Goal: Information Seeking & Learning: Check status

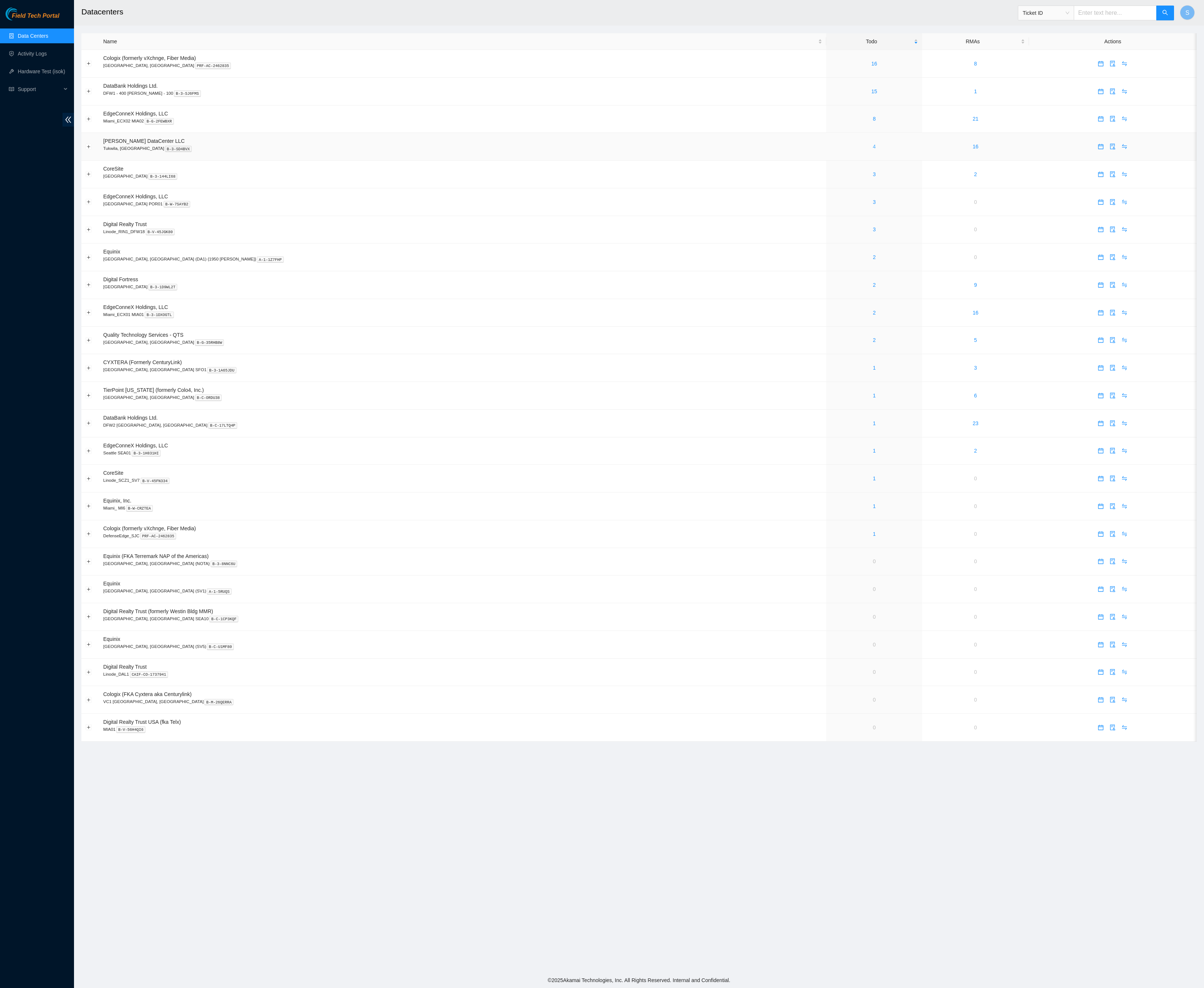
click at [873, 150] on link "4" at bounding box center [874, 147] width 3 height 6
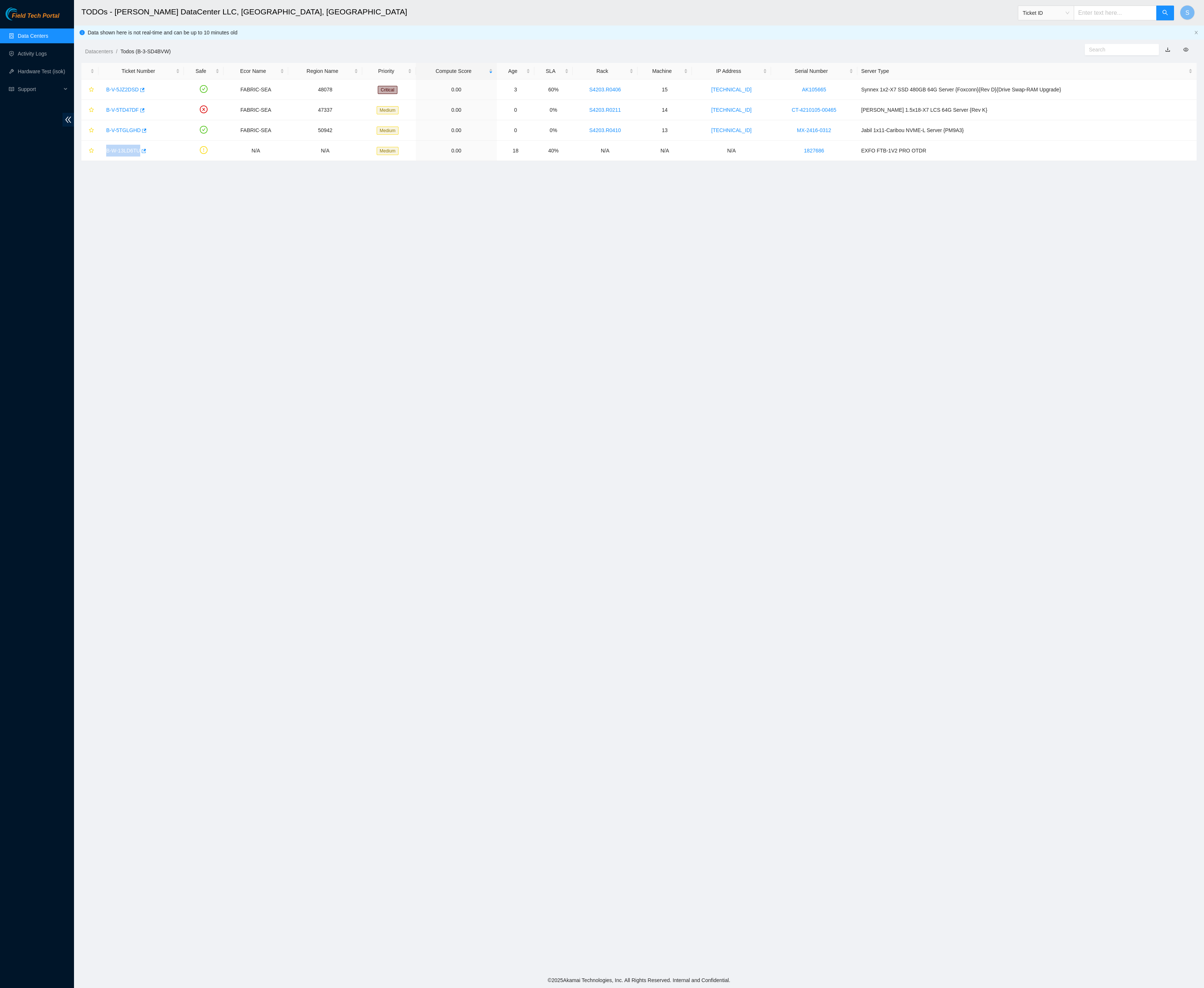
click at [219, 241] on main "TODOs - Sabey DataCenter LLC, Tukwila, WA Ticket ID S Data shown here is not re…" at bounding box center [639, 486] width 1130 height 973
click at [1195, 32] on icon "close" at bounding box center [1196, 32] width 4 height 4
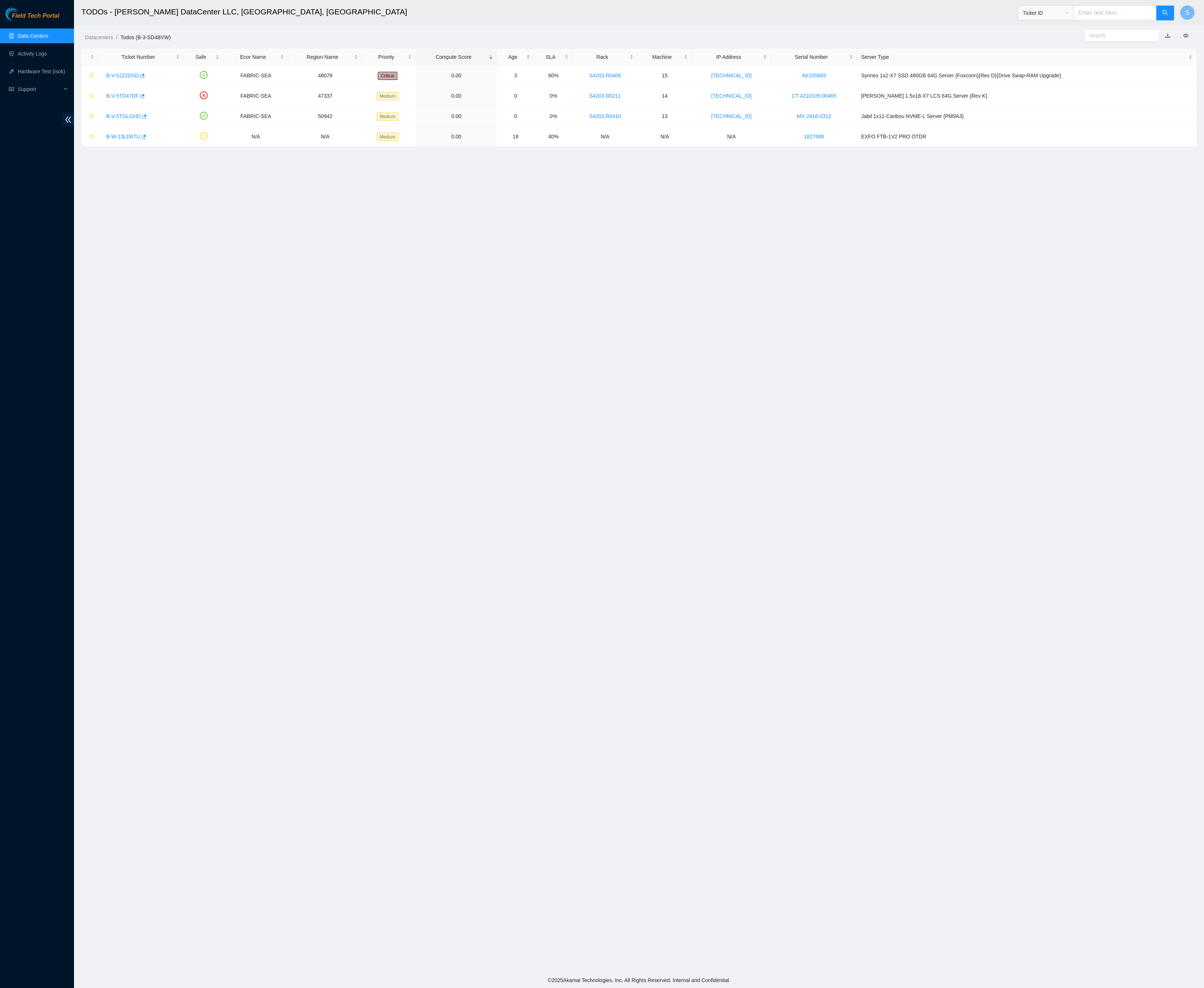
click at [458, 267] on main "TODOs - Sabey DataCenter LLC, Tukwila, WA Ticket ID S Datacenters / Todos (B-3-…" at bounding box center [639, 486] width 1130 height 973
click at [18, 20] on link "Field Tech Portal" at bounding box center [32, 18] width 54 height 9
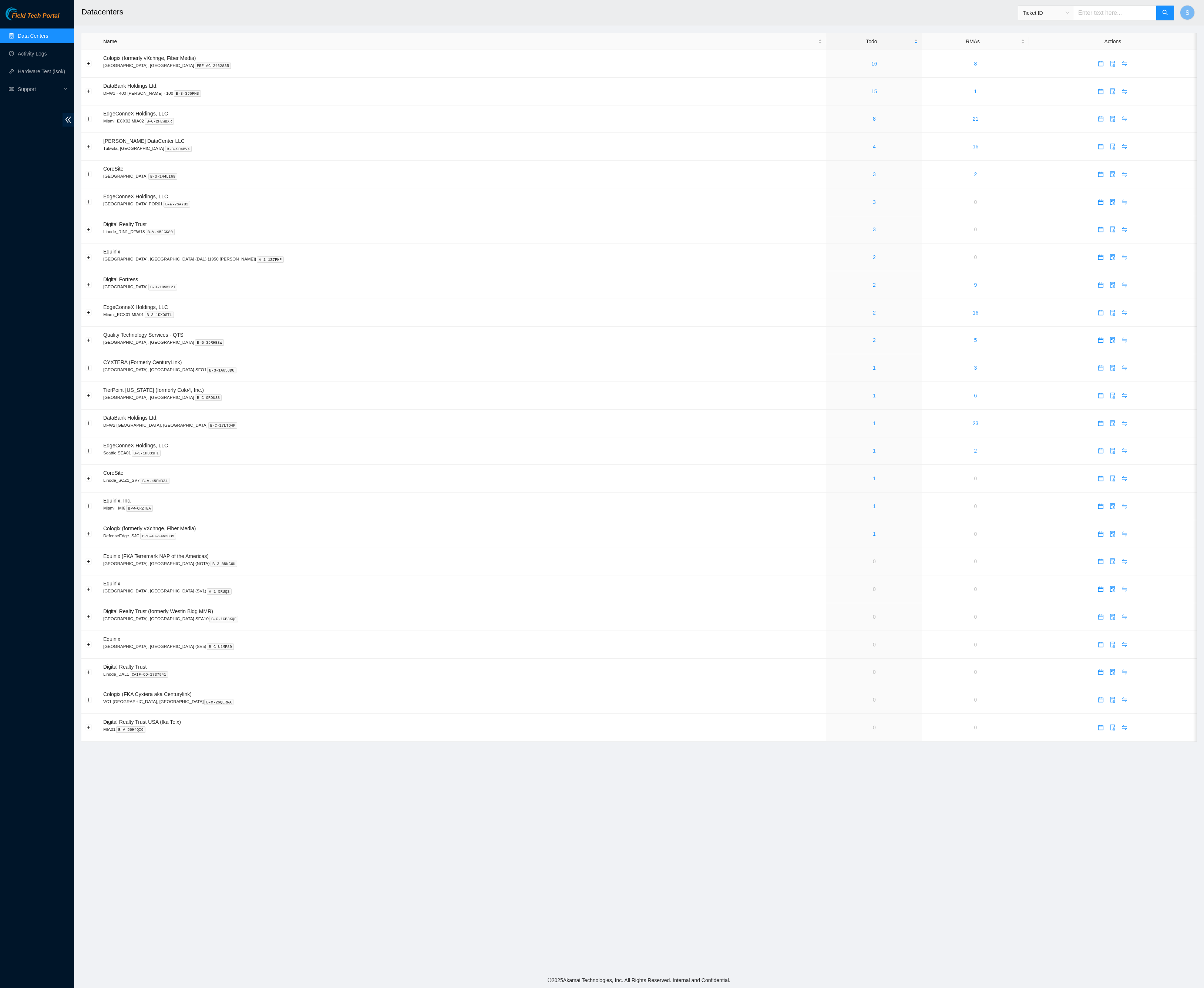
click at [1099, 10] on input "text" at bounding box center [1115, 13] width 83 height 15
paste input "B-V-5JZ2DSD"
type input "B-V-5JZ2DSD"
click at [1166, 12] on icon "search" at bounding box center [1165, 12] width 6 height 6
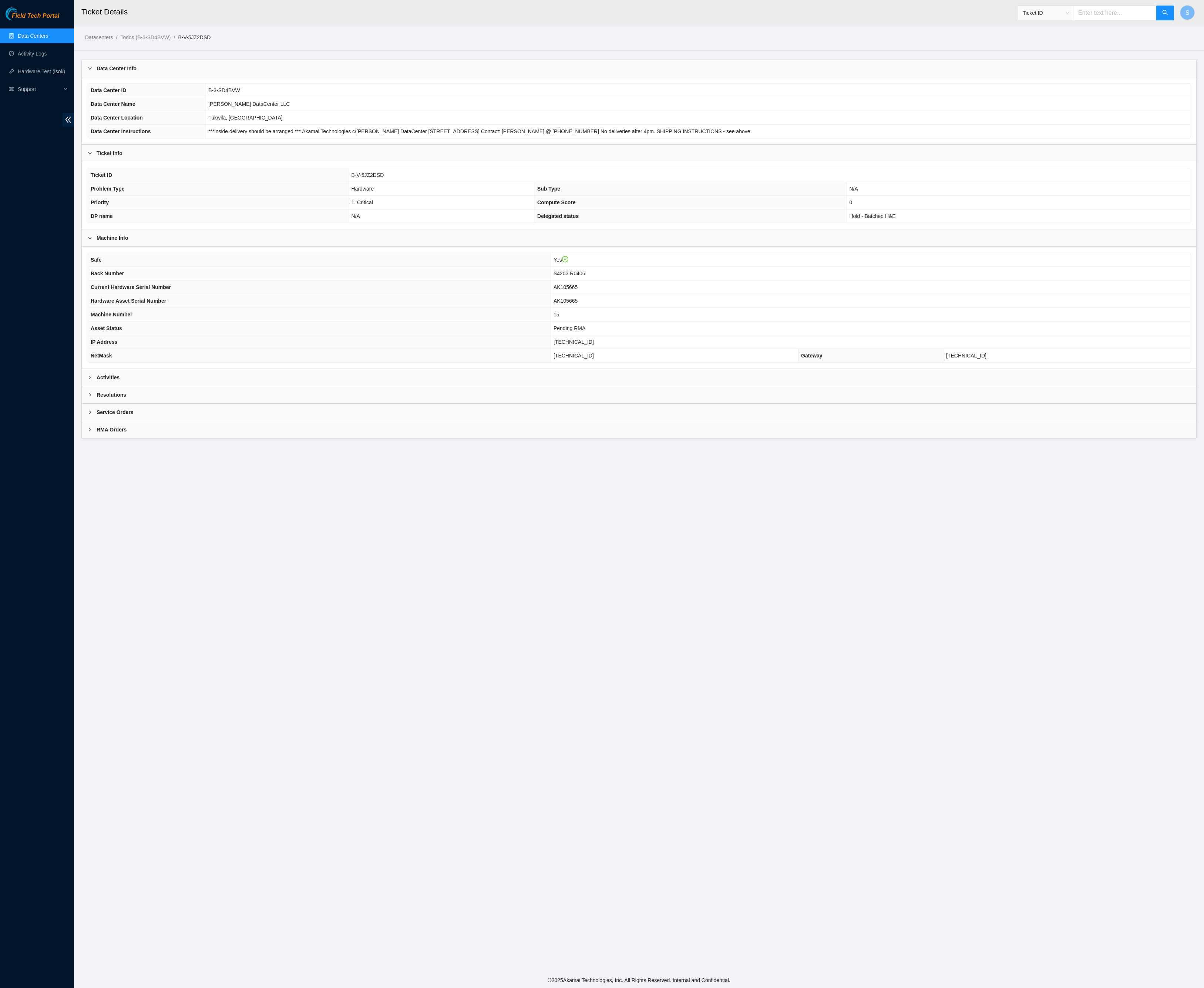
click at [119, 382] on b "Activities" at bounding box center [108, 377] width 23 height 8
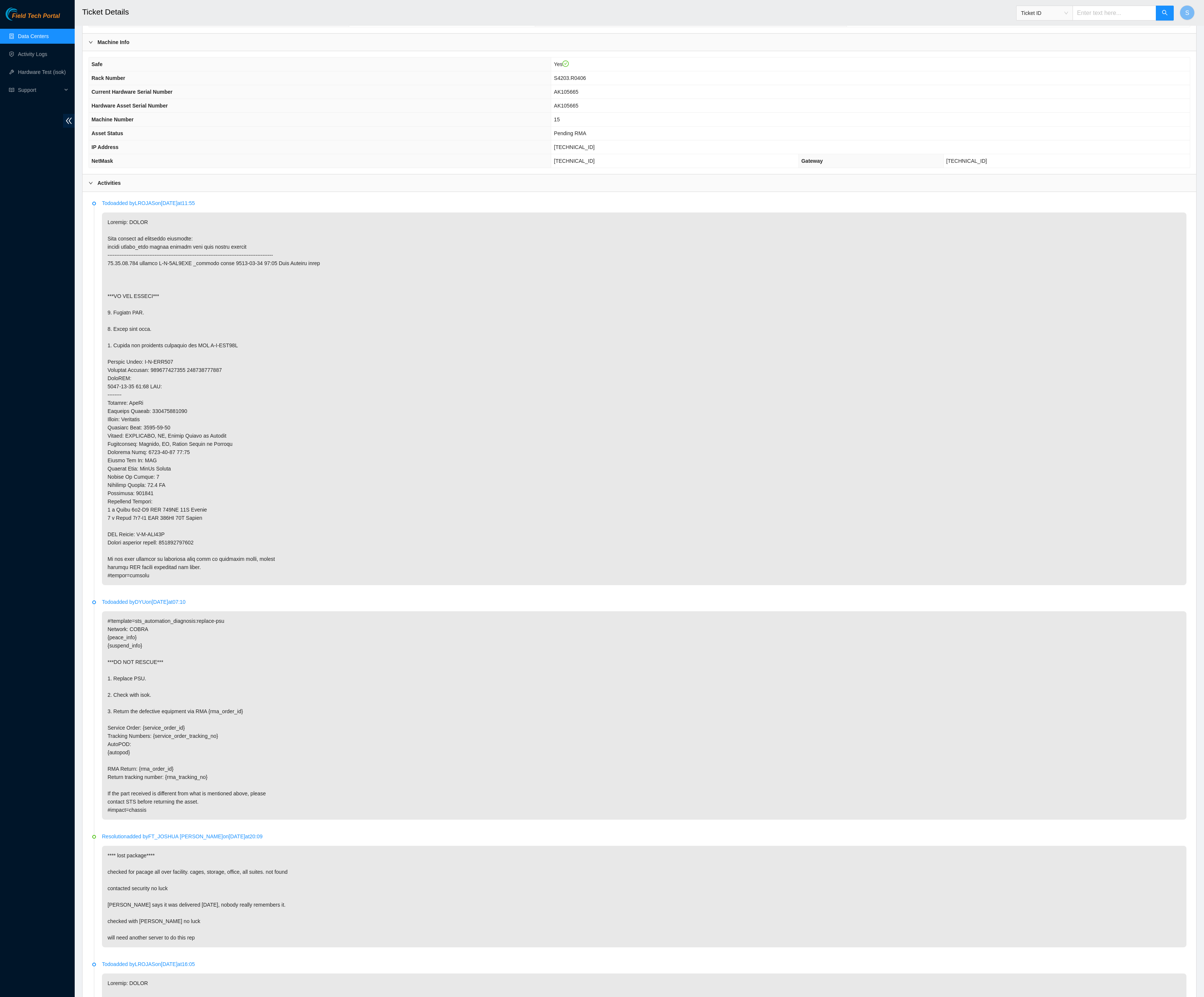
scroll to position [198, 0]
click at [1086, 17] on input "text" at bounding box center [1114, 13] width 84 height 15
paste input "B-V-5S5RU3X"
type input "B-V-5S5RU3X"
click at [1162, 17] on span "search" at bounding box center [1165, 13] width 6 height 7
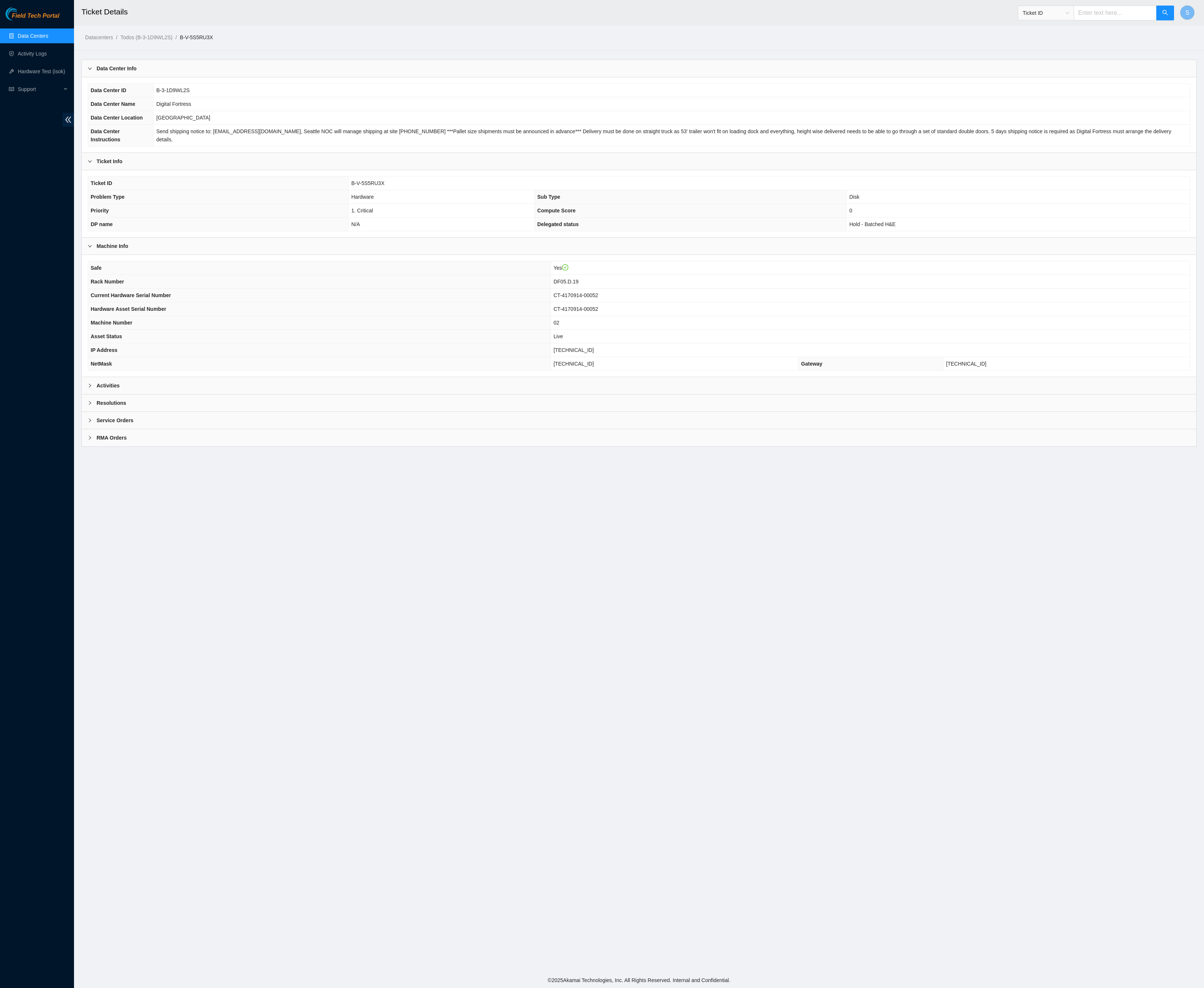
drag, startPoint x: 1078, startPoint y: 13, endPoint x: 1086, endPoint y: 21, distance: 11.3
click at [1086, 20] on input "text" at bounding box center [1115, 13] width 83 height 15
paste input "B-V-5JZ2DSD"
type input "B-V-5JZ2DSD"
click at [1168, 13] on button "button" at bounding box center [1165, 13] width 18 height 15
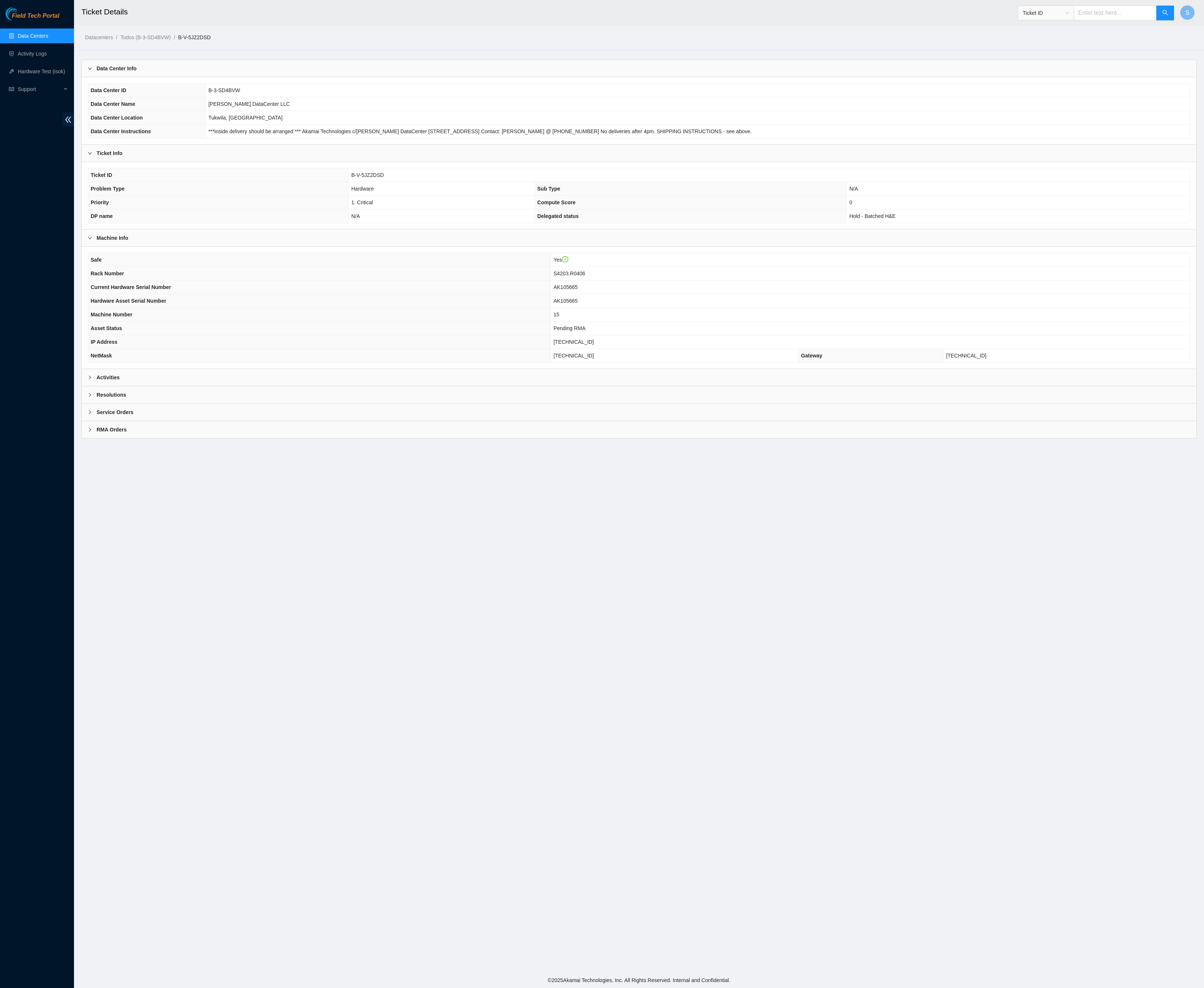
click at [167, 403] on div "Resolutions" at bounding box center [639, 395] width 1114 height 17
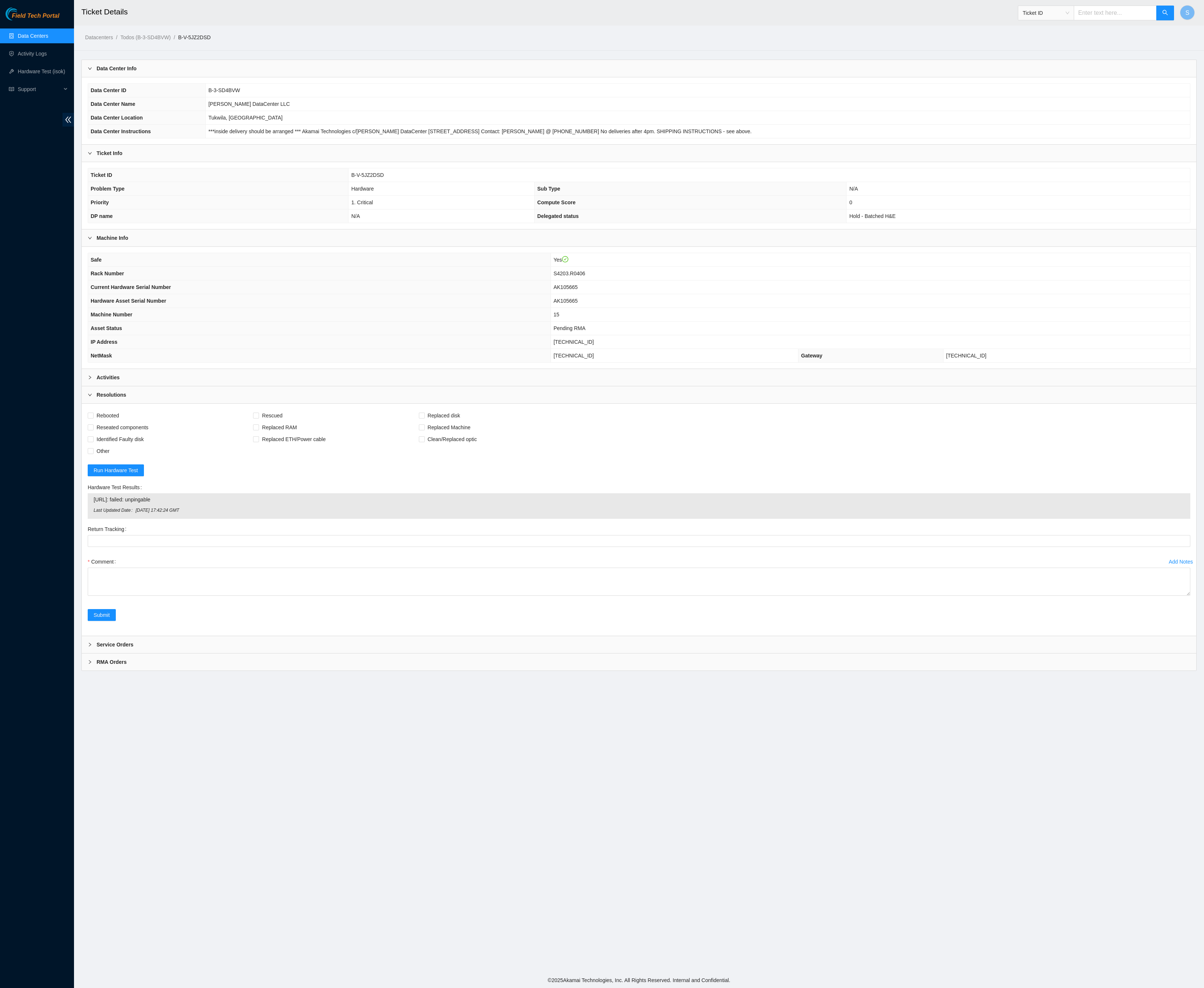
click at [173, 386] on div "Activities" at bounding box center [639, 377] width 1114 height 17
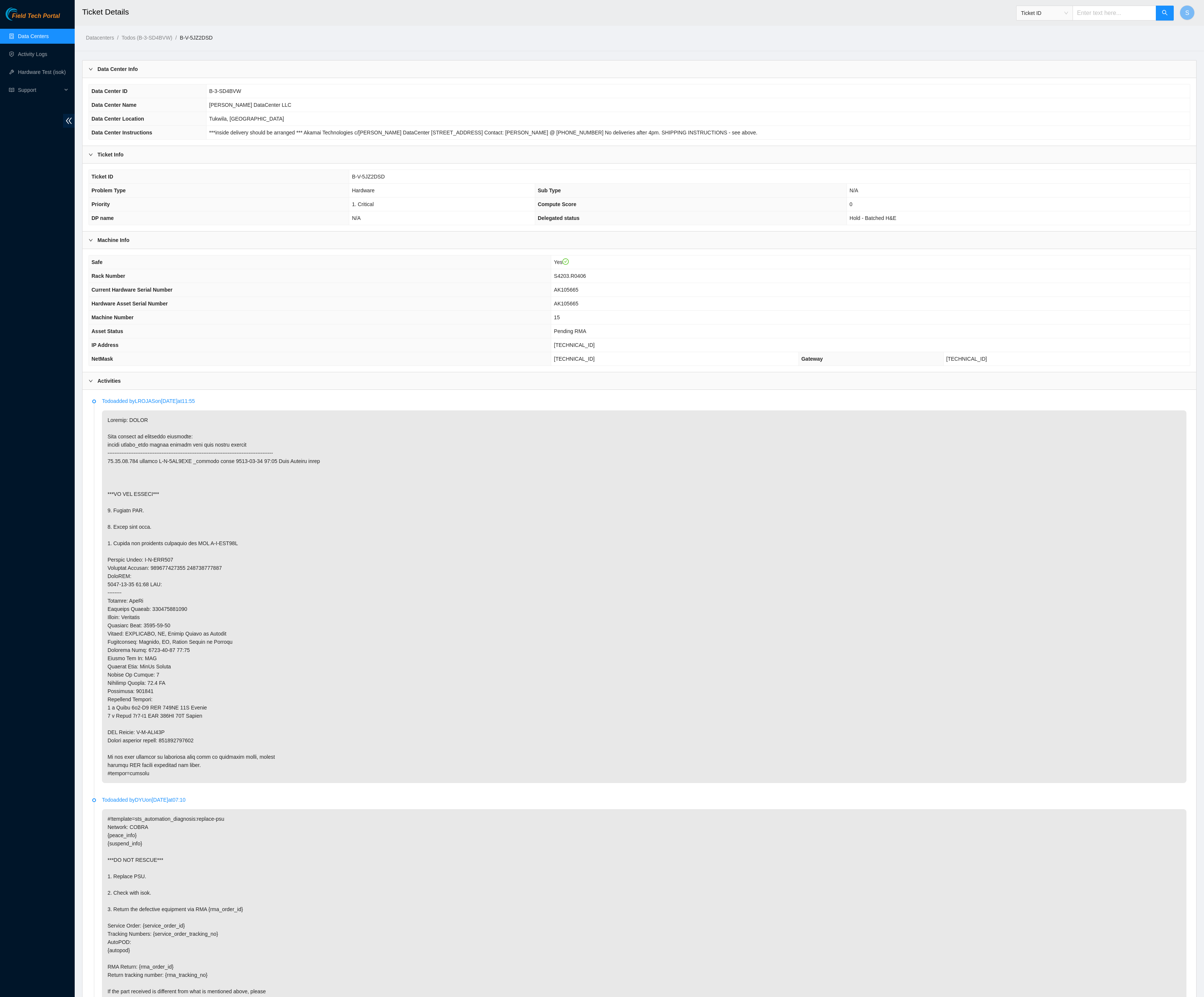
click at [1101, 17] on input "text" at bounding box center [1114, 13] width 84 height 15
paste input "B-V-5S5RU3X"
type input "B-V-5S5RU3X"
click at [1165, 16] on icon "search" at bounding box center [1165, 13] width 6 height 6
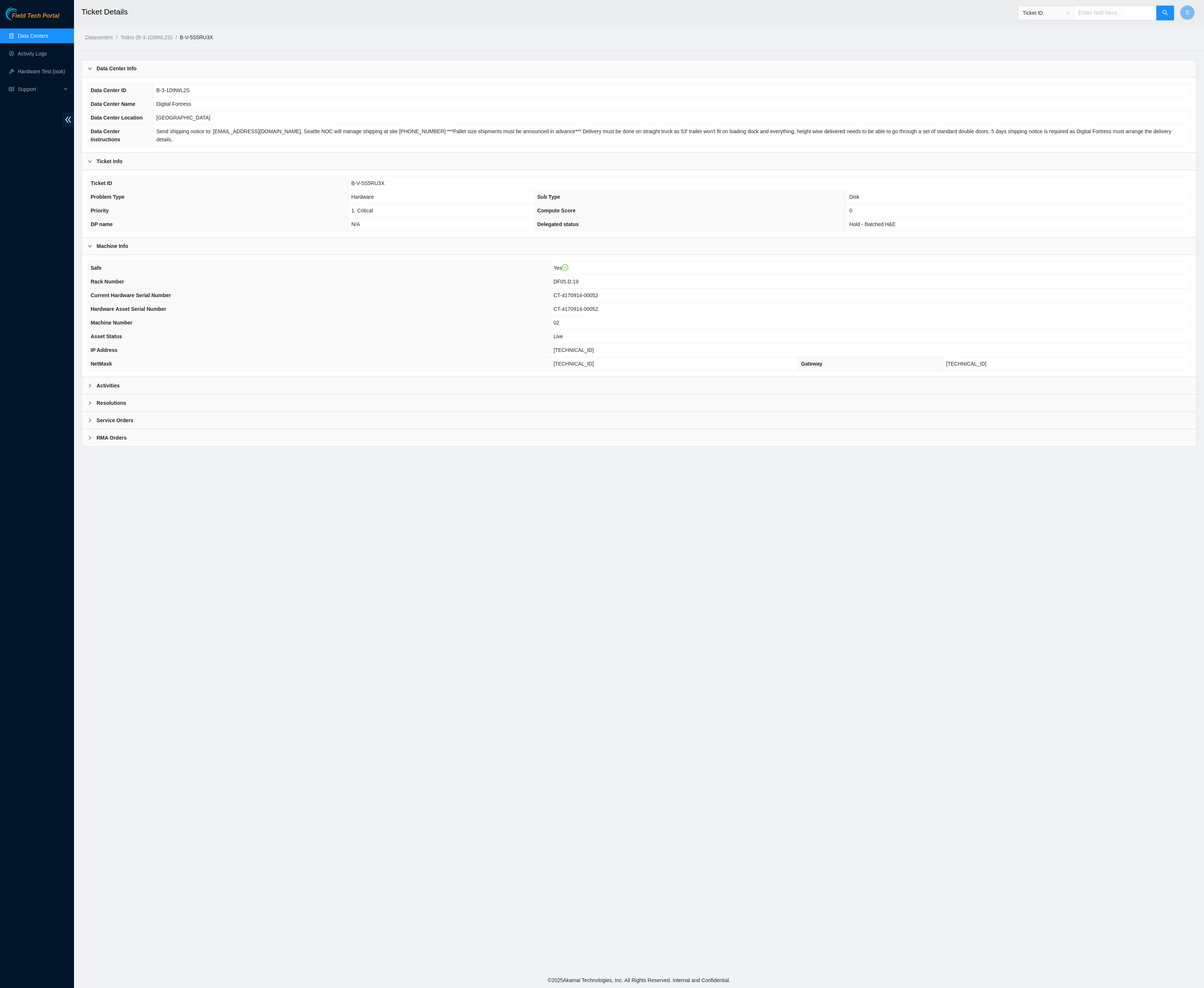
click at [126, 407] on b "Resolutions" at bounding box center [111, 403] width 29 height 8
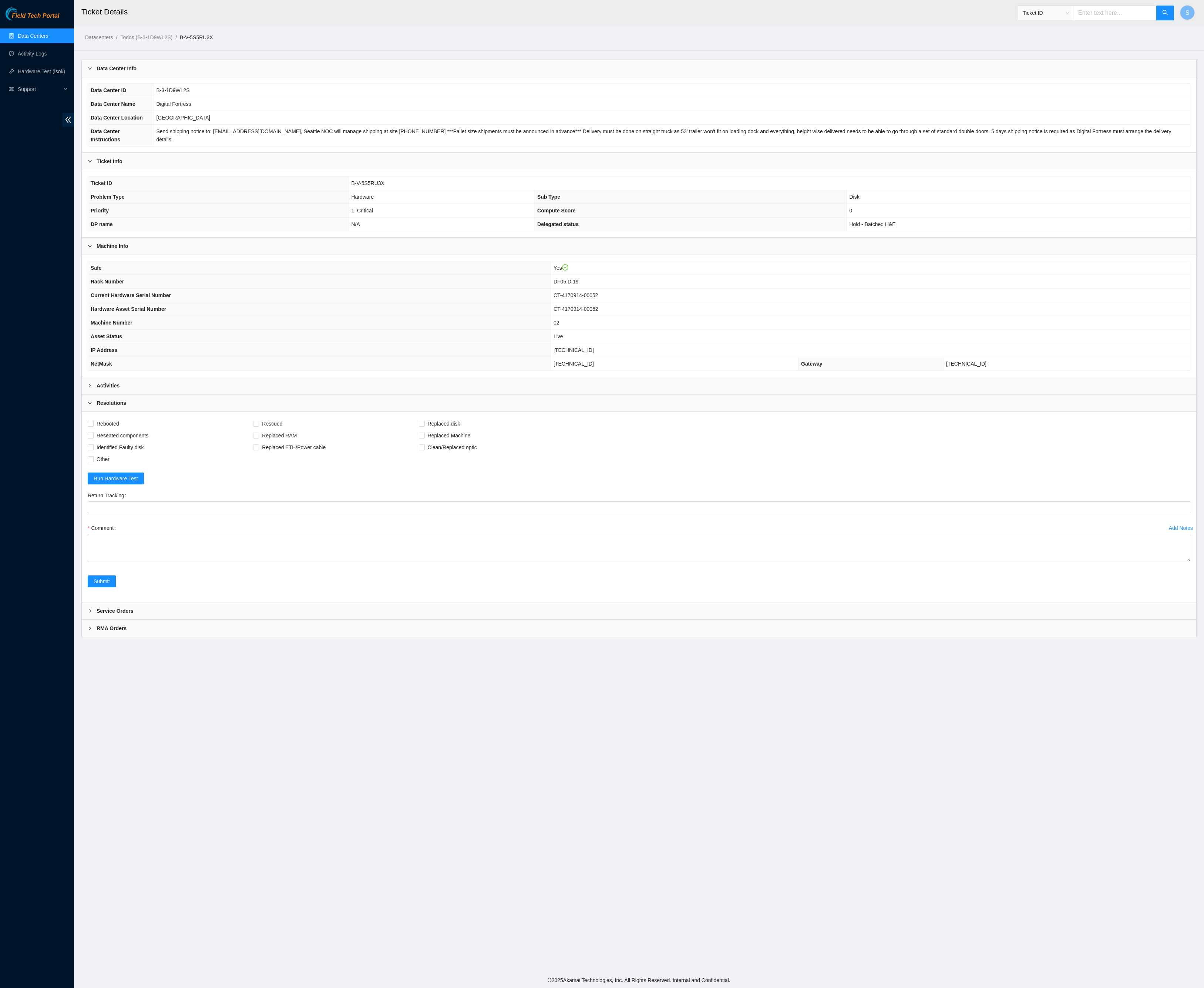
click at [126, 407] on b "Resolutions" at bounding box center [111, 403] width 29 height 8
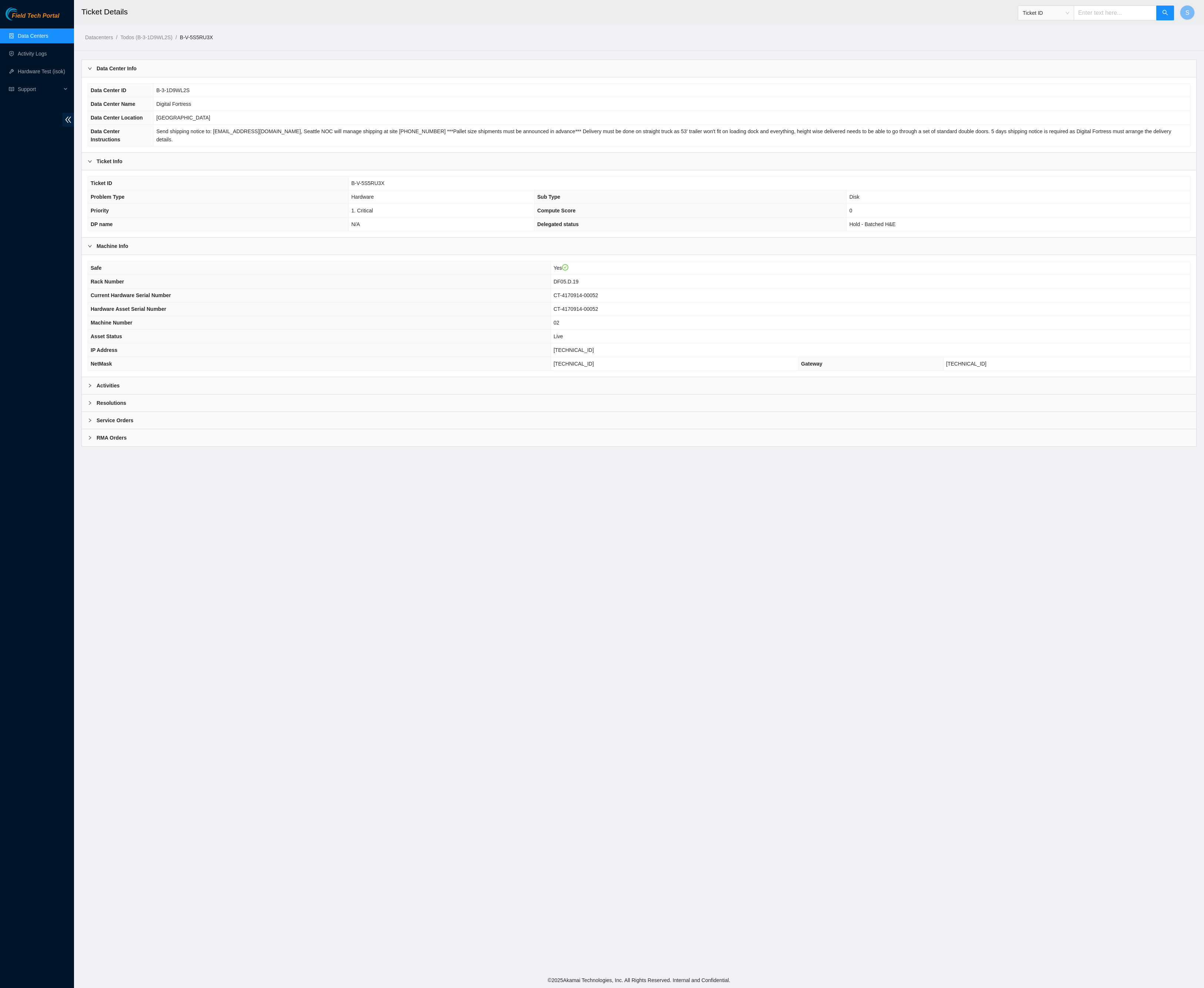
click at [122, 394] on div "Activities" at bounding box center [639, 386] width 1114 height 17
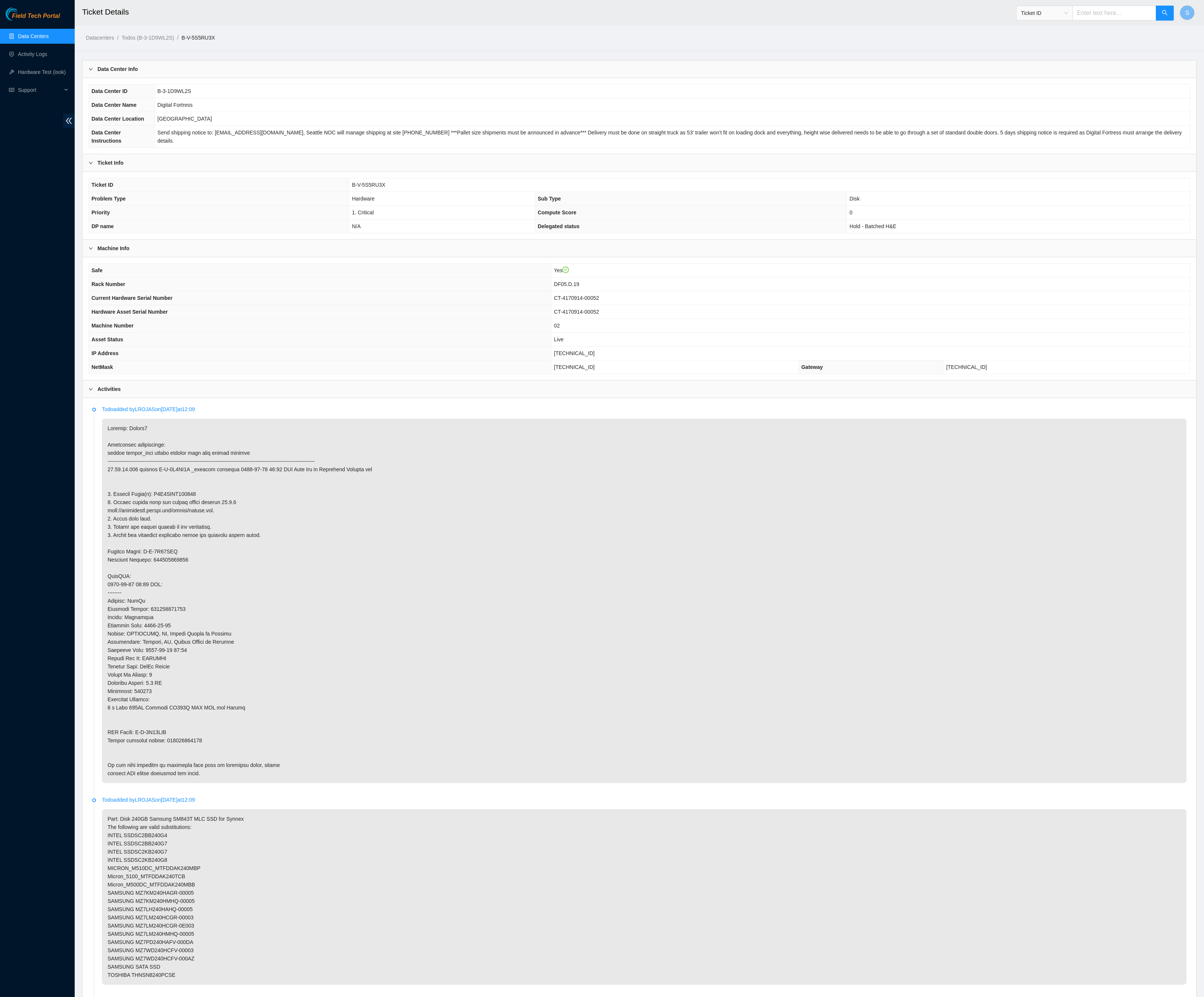
click at [1110, 13] on input "text" at bounding box center [1114, 13] width 84 height 15
paste input "B-W-WQ1IIB"
type input "B-W-WQ1IIB"
click at [1172, 14] on button "button" at bounding box center [1165, 13] width 18 height 15
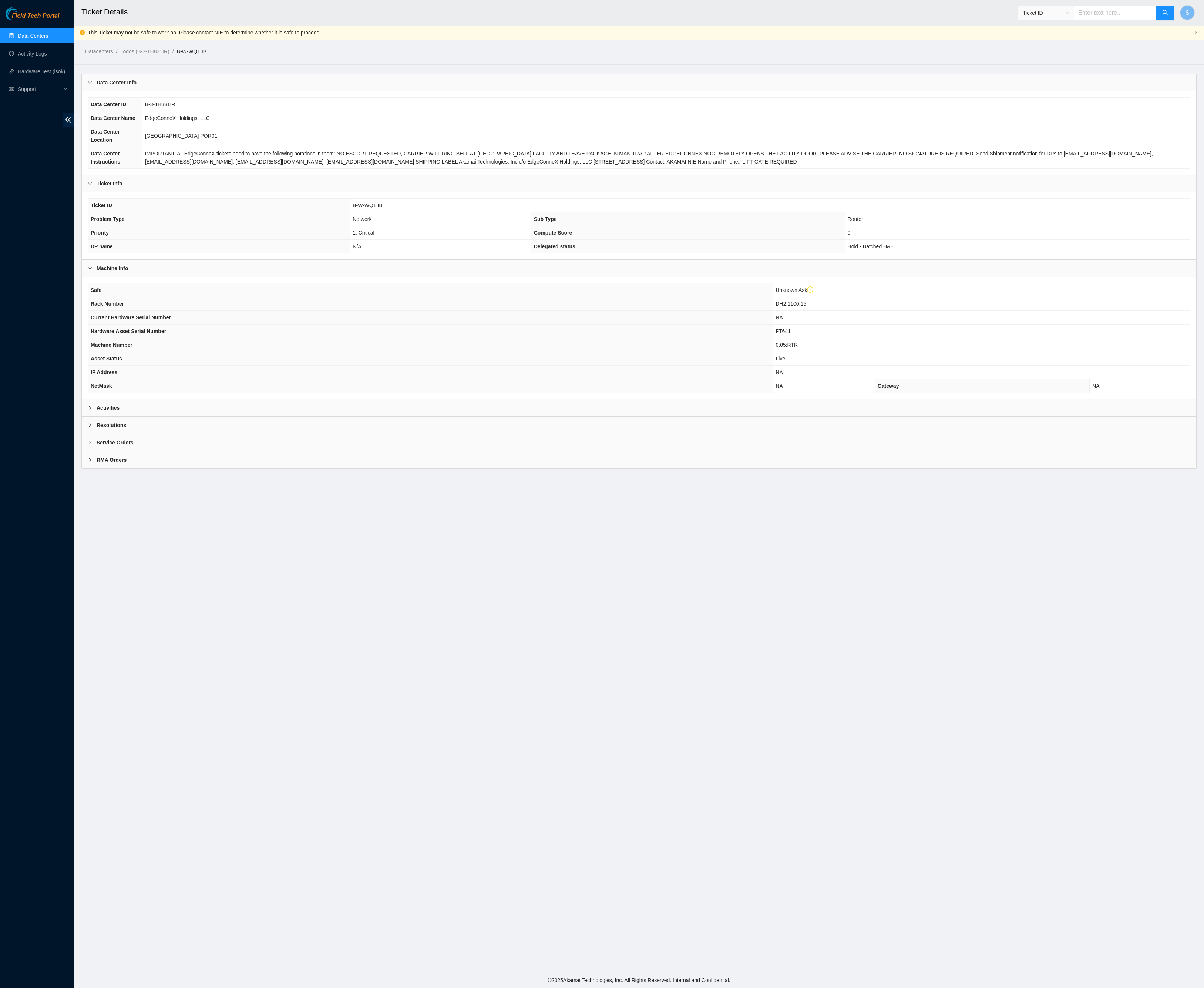
click at [147, 416] on div "Activities" at bounding box center [639, 408] width 1114 height 17
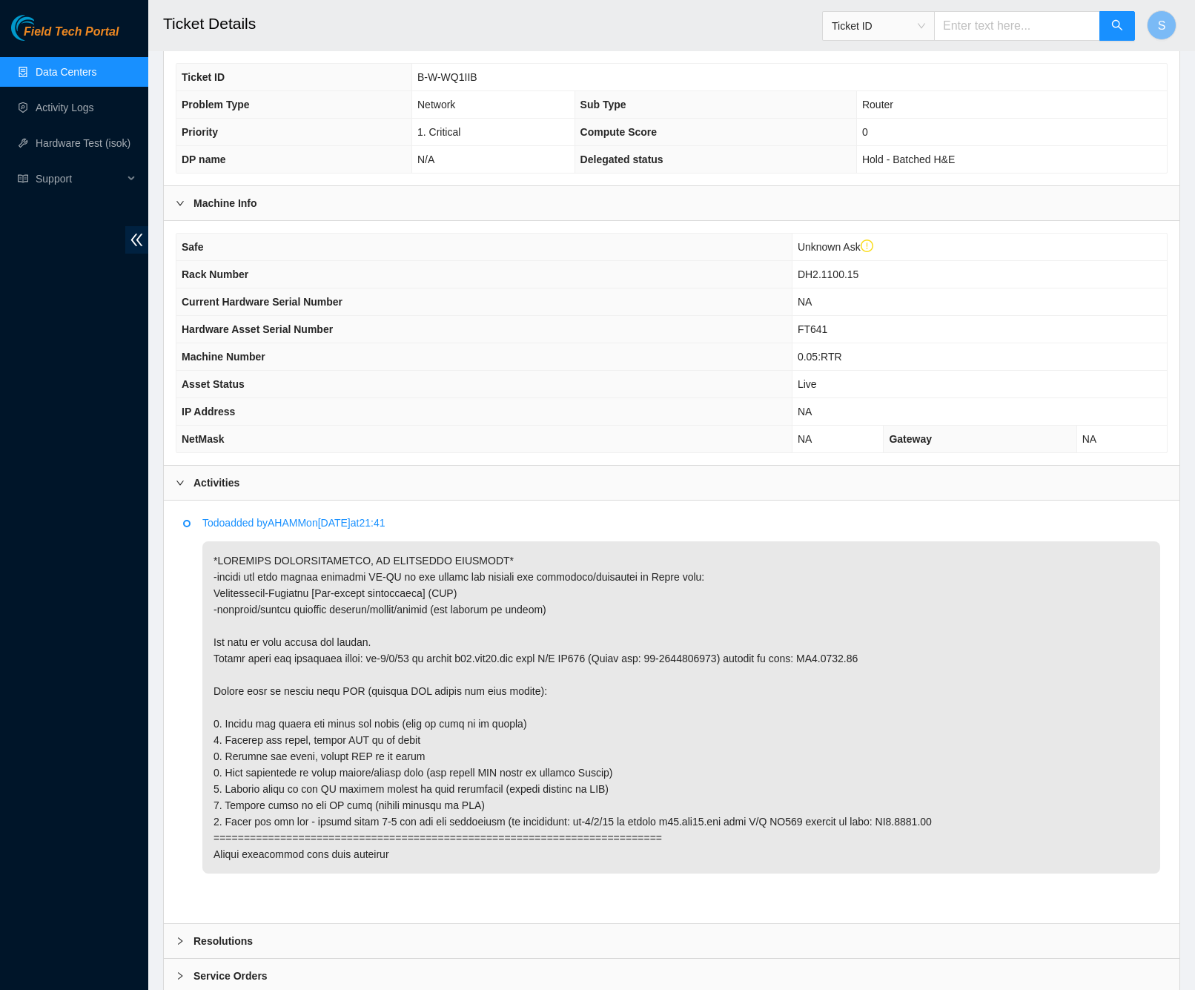
scroll to position [484, 0]
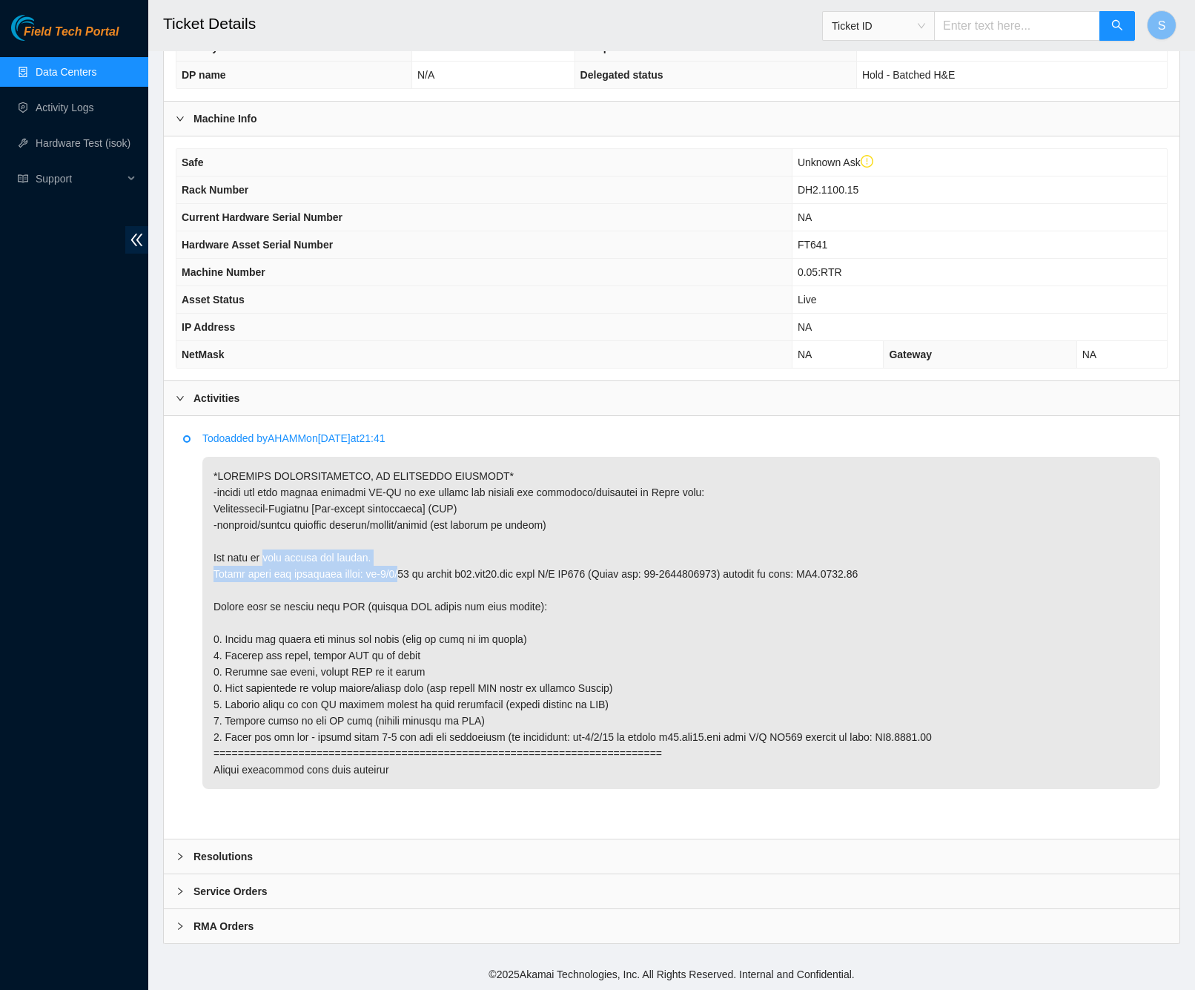
drag, startPoint x: 299, startPoint y: 561, endPoint x: 406, endPoint y: 564, distance: 107.6
click at [406, 564] on p at bounding box center [681, 623] width 958 height 332
click at [508, 599] on p at bounding box center [681, 623] width 958 height 332
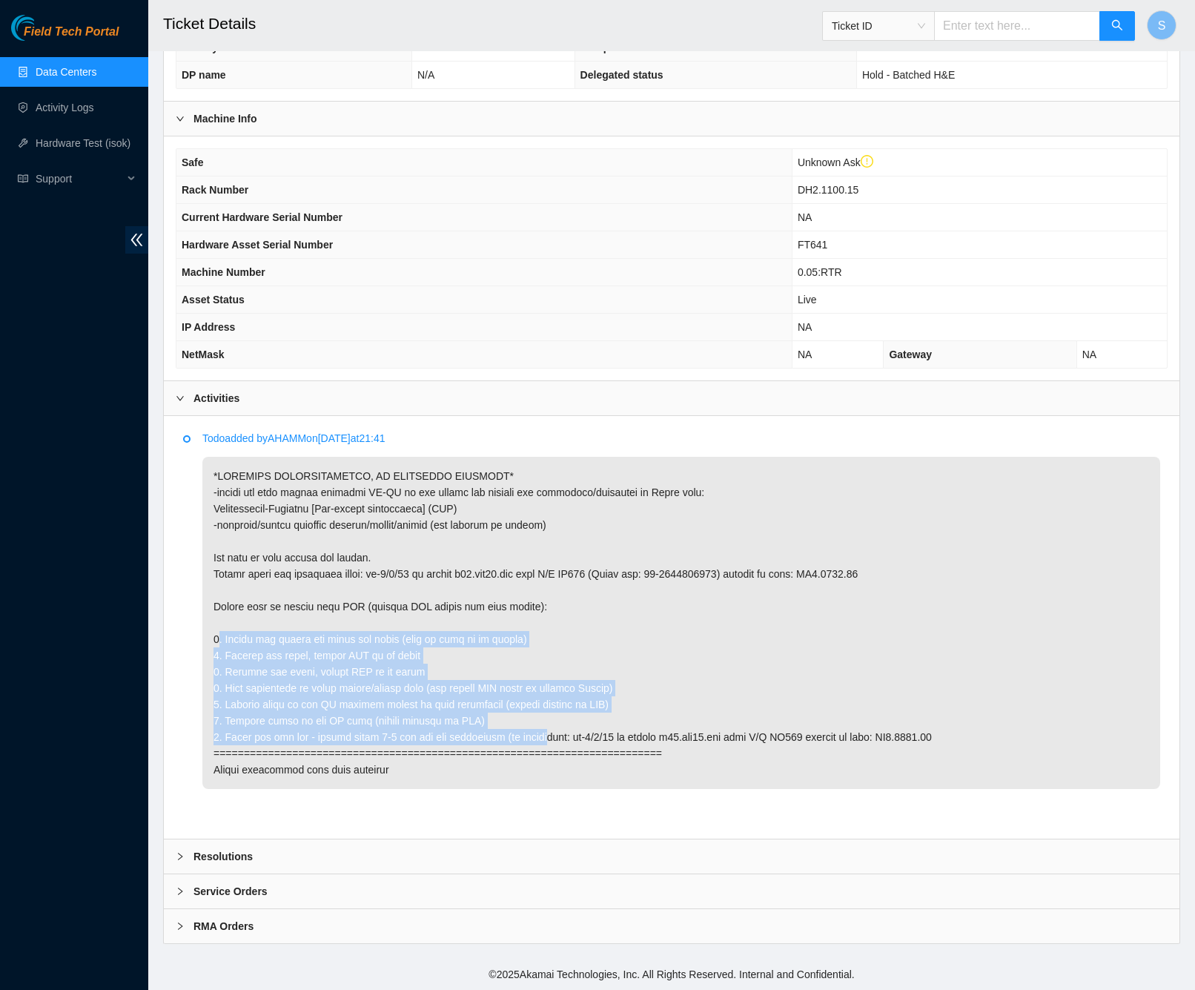
drag, startPoint x: 455, startPoint y: 644, endPoint x: 551, endPoint y: 739, distance: 134.8
click at [553, 739] on p at bounding box center [681, 623] width 958 height 332
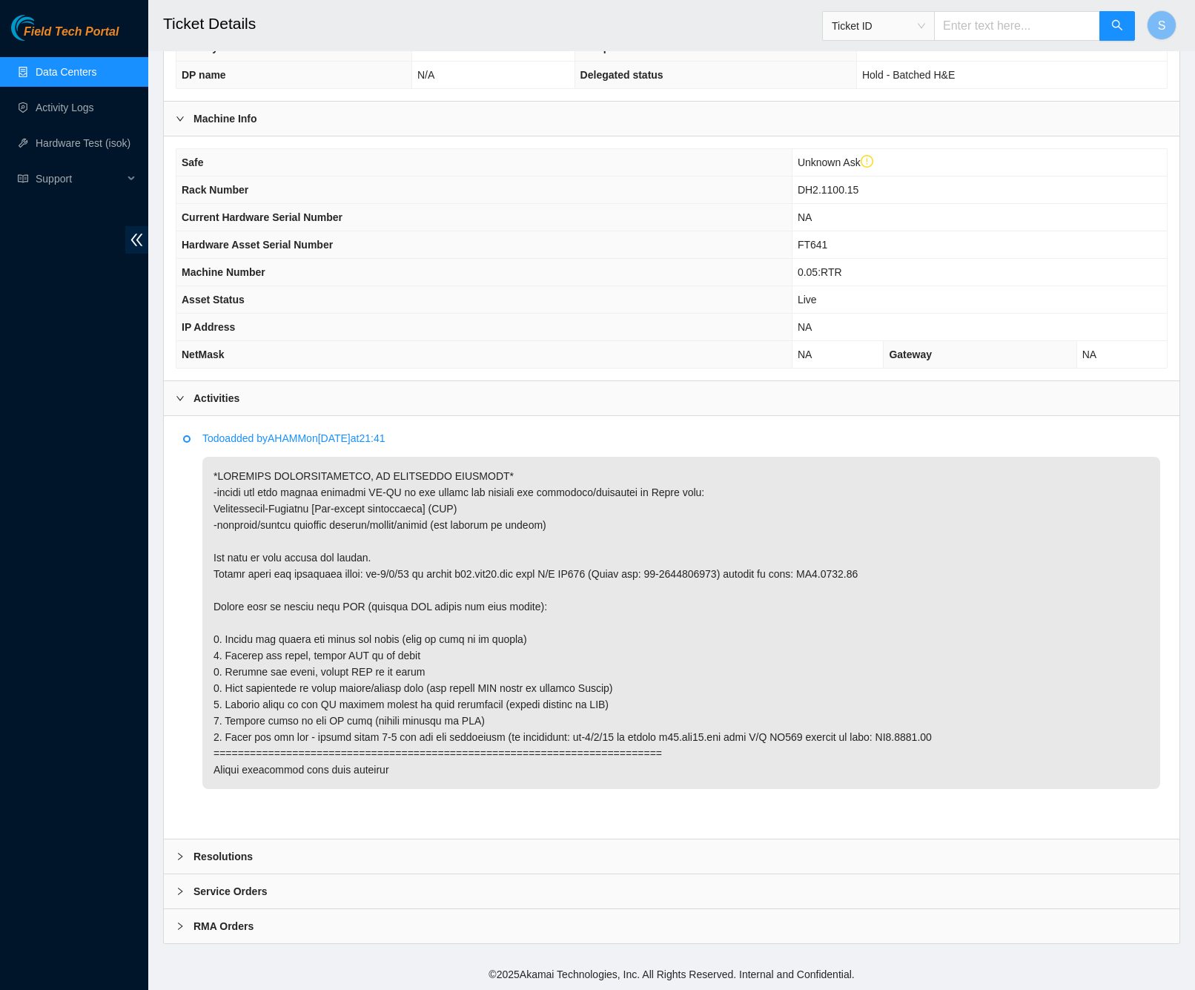
click at [757, 754] on p at bounding box center [681, 623] width 958 height 332
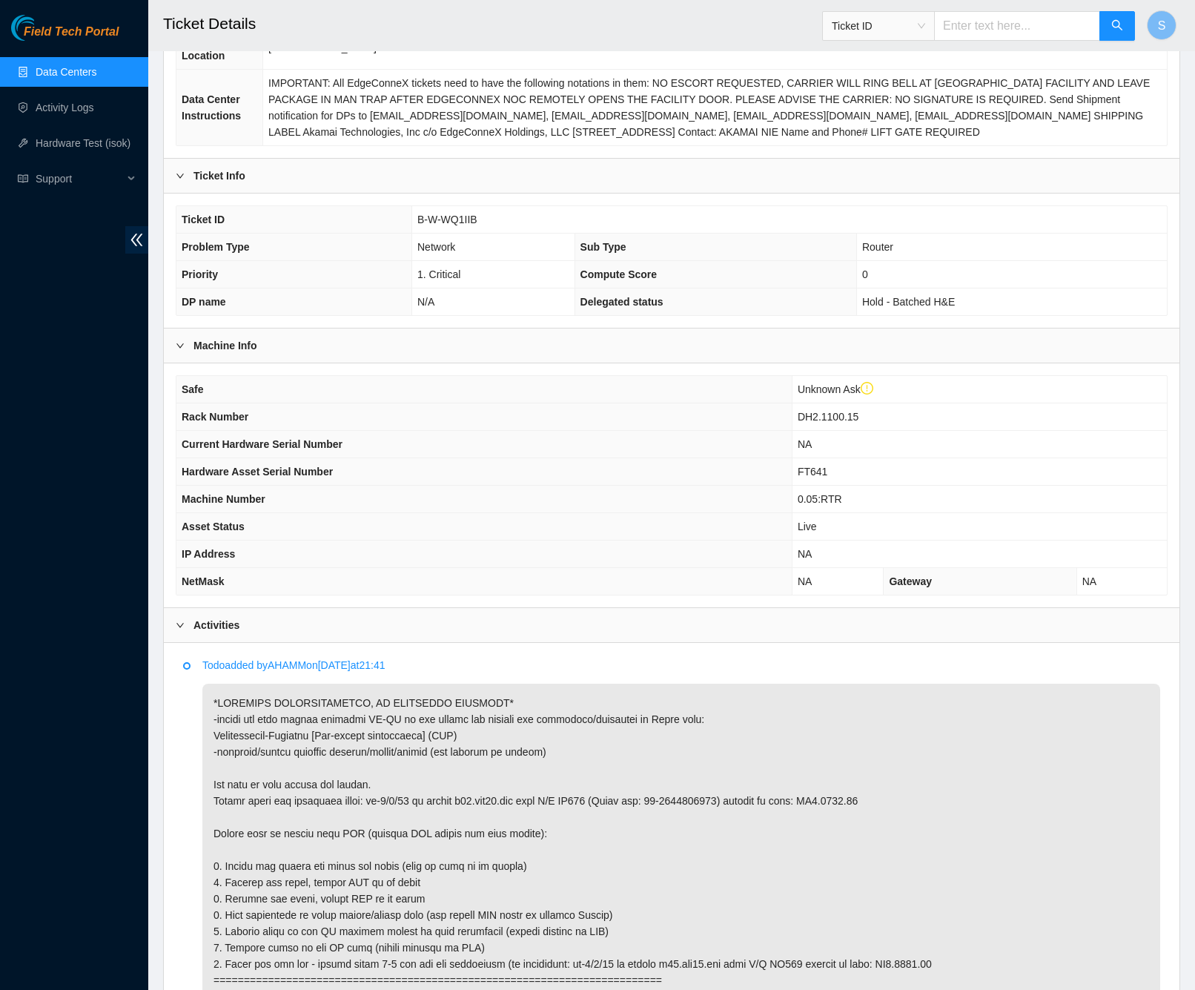
scroll to position [0, 0]
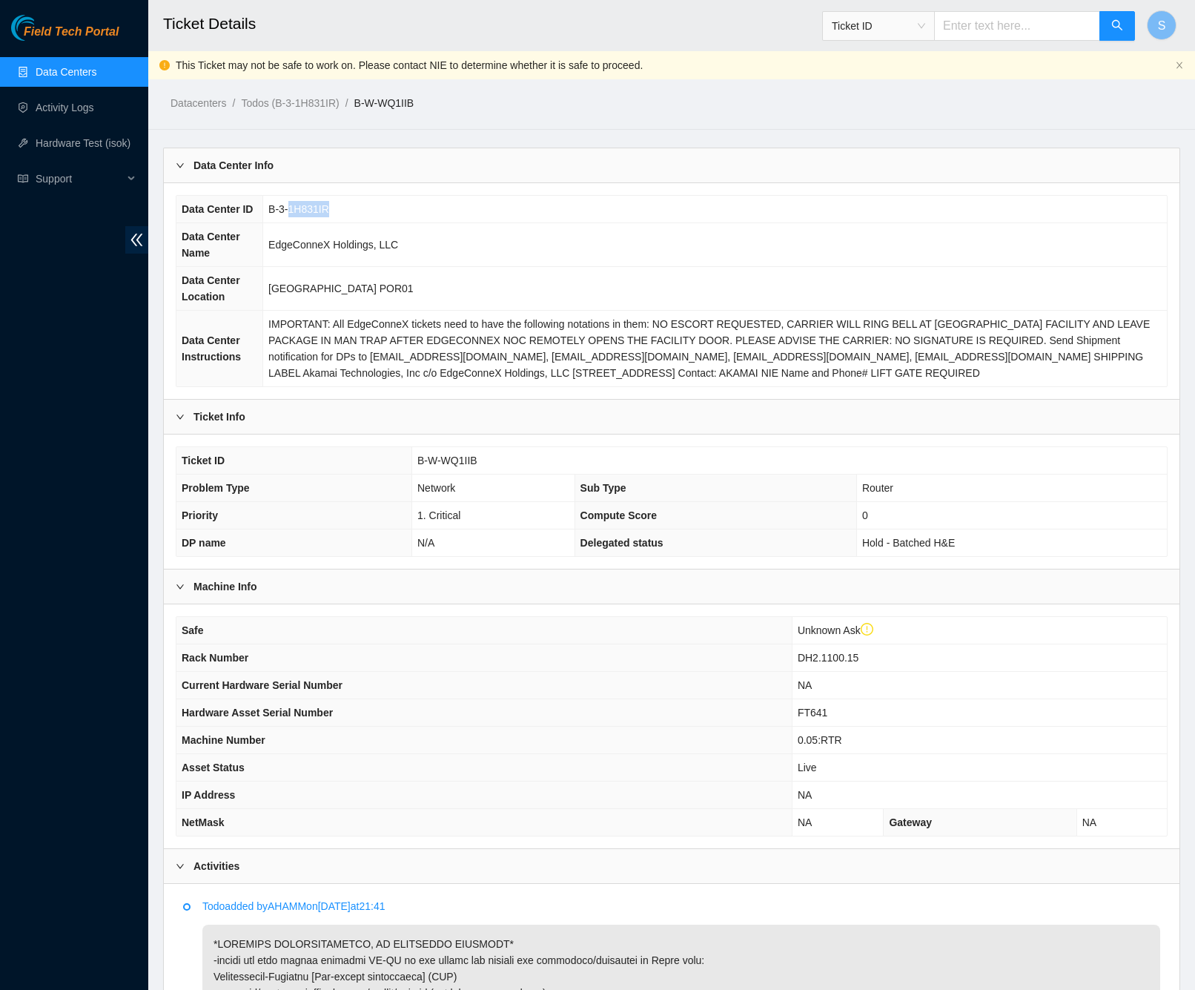
click at [420, 246] on td "EdgeConneX Holdings, LLC" at bounding box center [715, 245] width 904 height 44
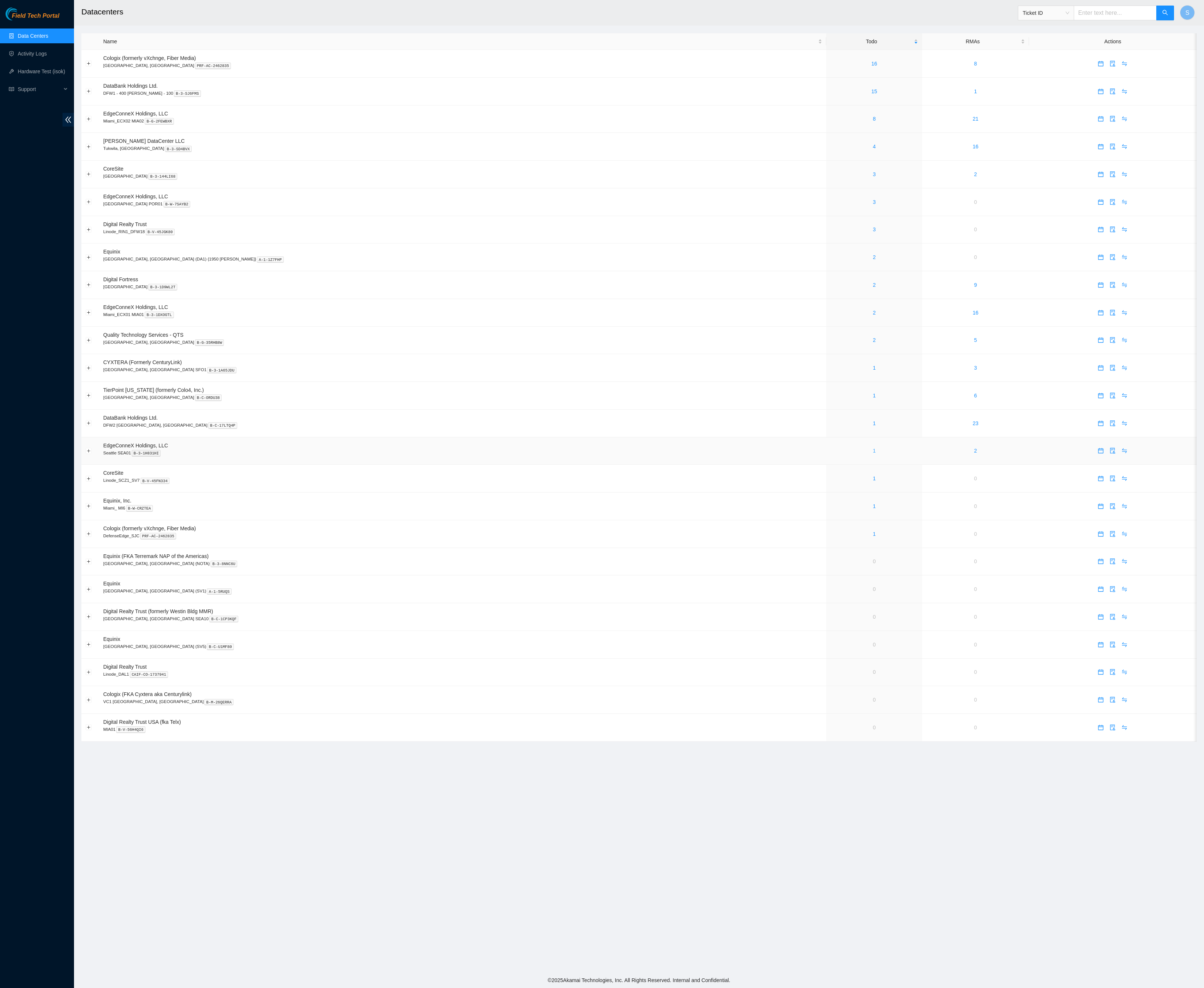
click at [873, 454] on link "1" at bounding box center [874, 451] width 3 height 6
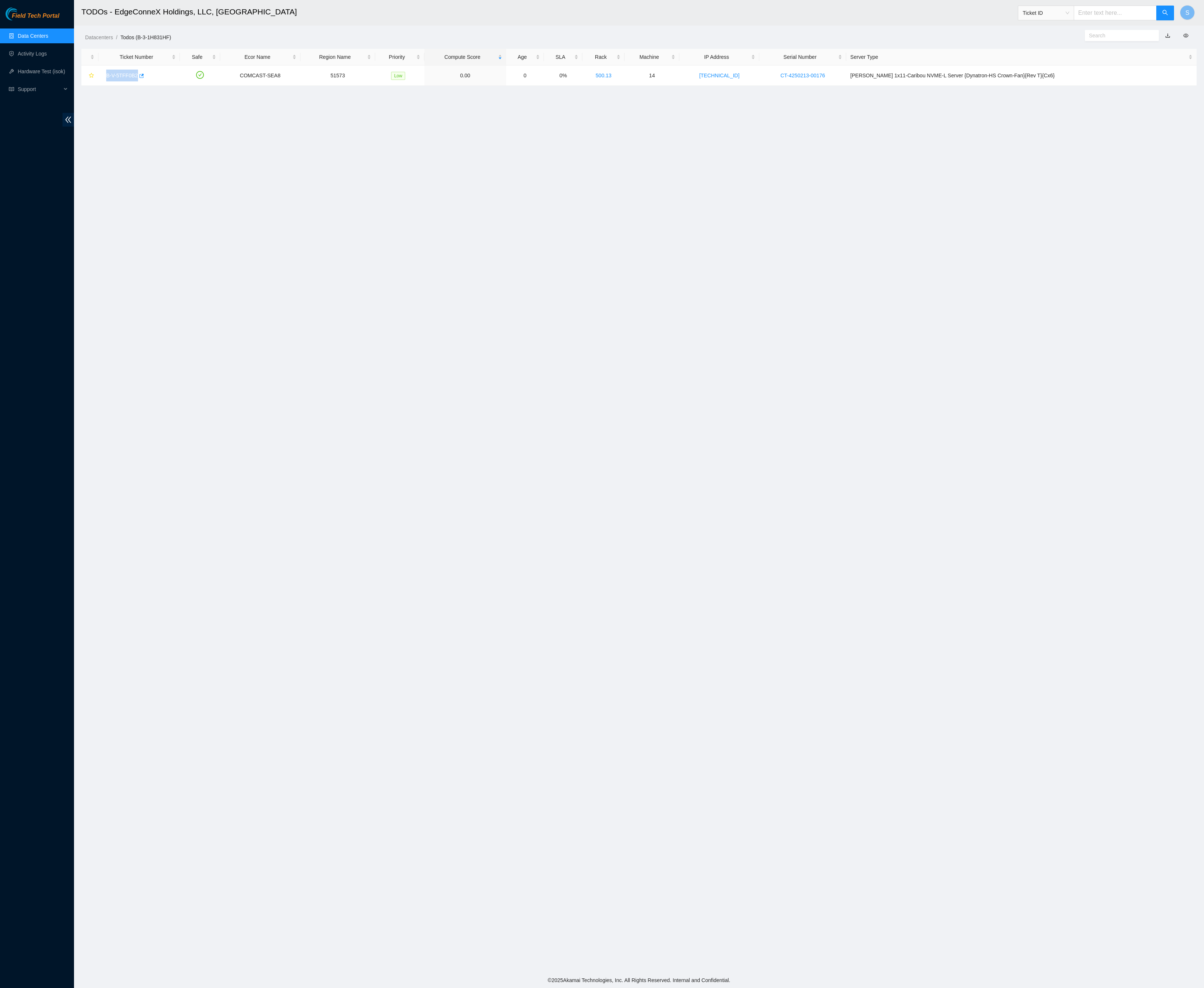
click at [59, 18] on span "Field Tech Portal" at bounding box center [35, 16] width 47 height 7
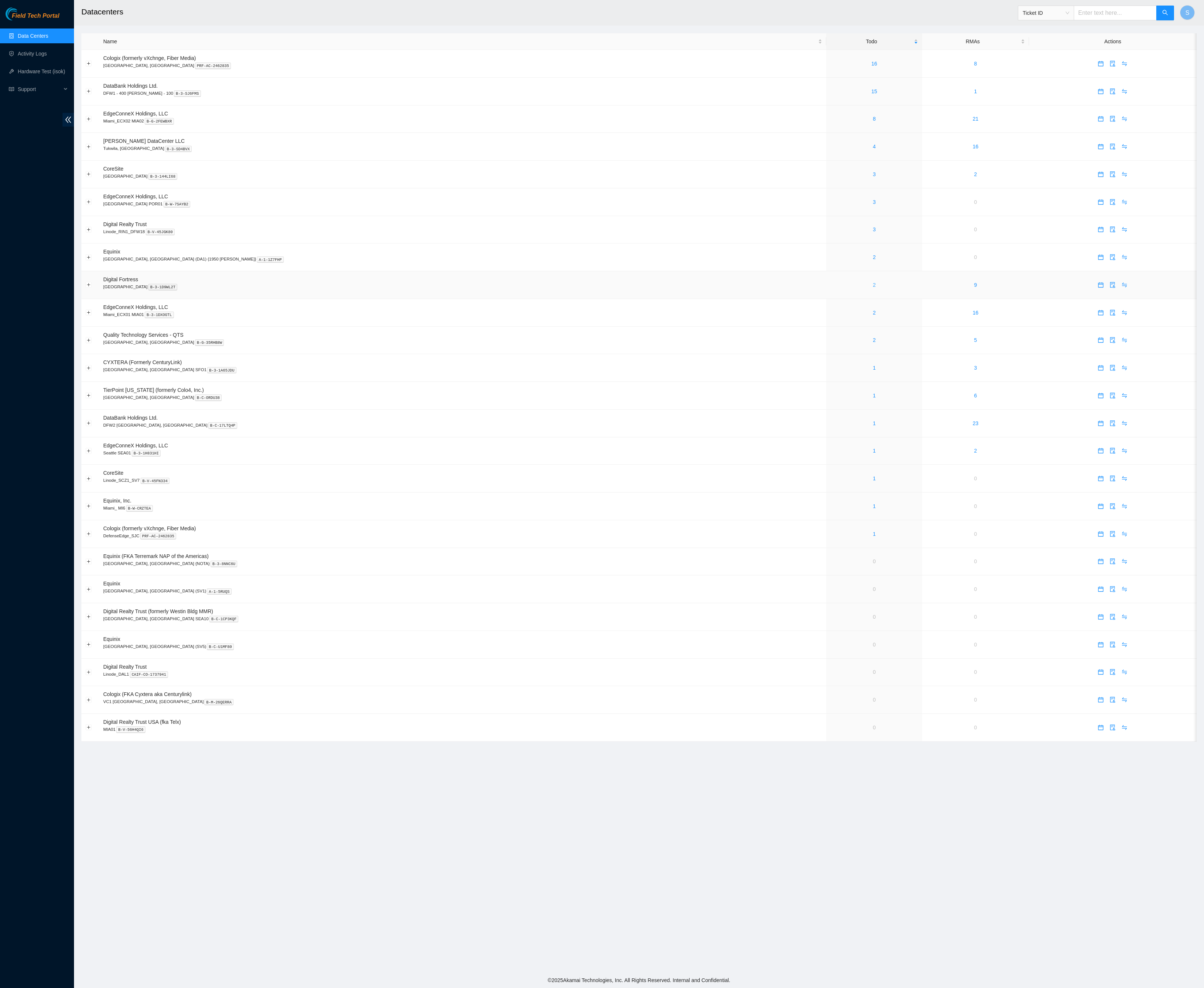
click at [873, 288] on link "2" at bounding box center [874, 285] width 3 height 6
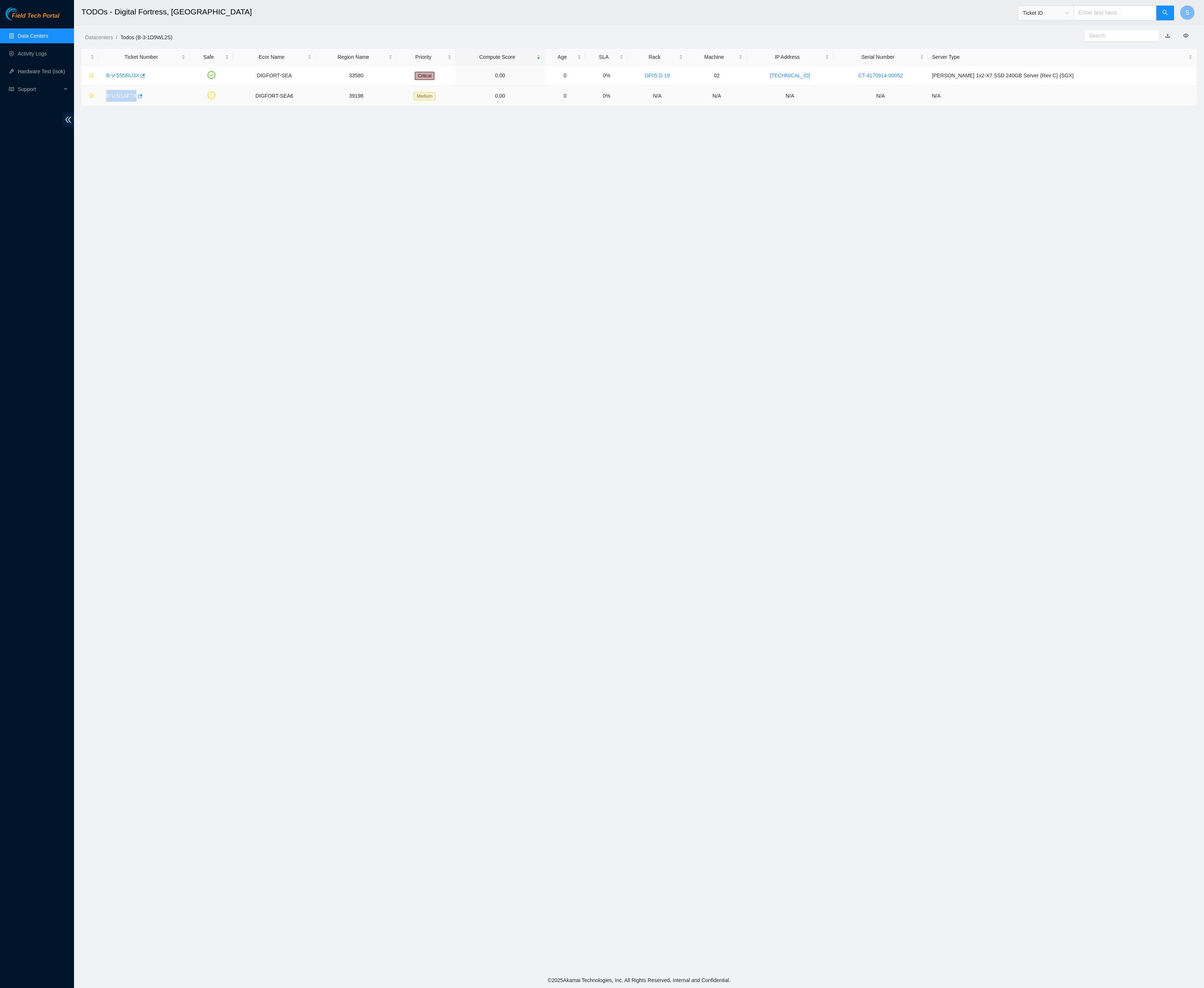
copy link "B-V-5I1AFTX"
click at [36, 20] on link "Field Tech Portal" at bounding box center [32, 18] width 54 height 9
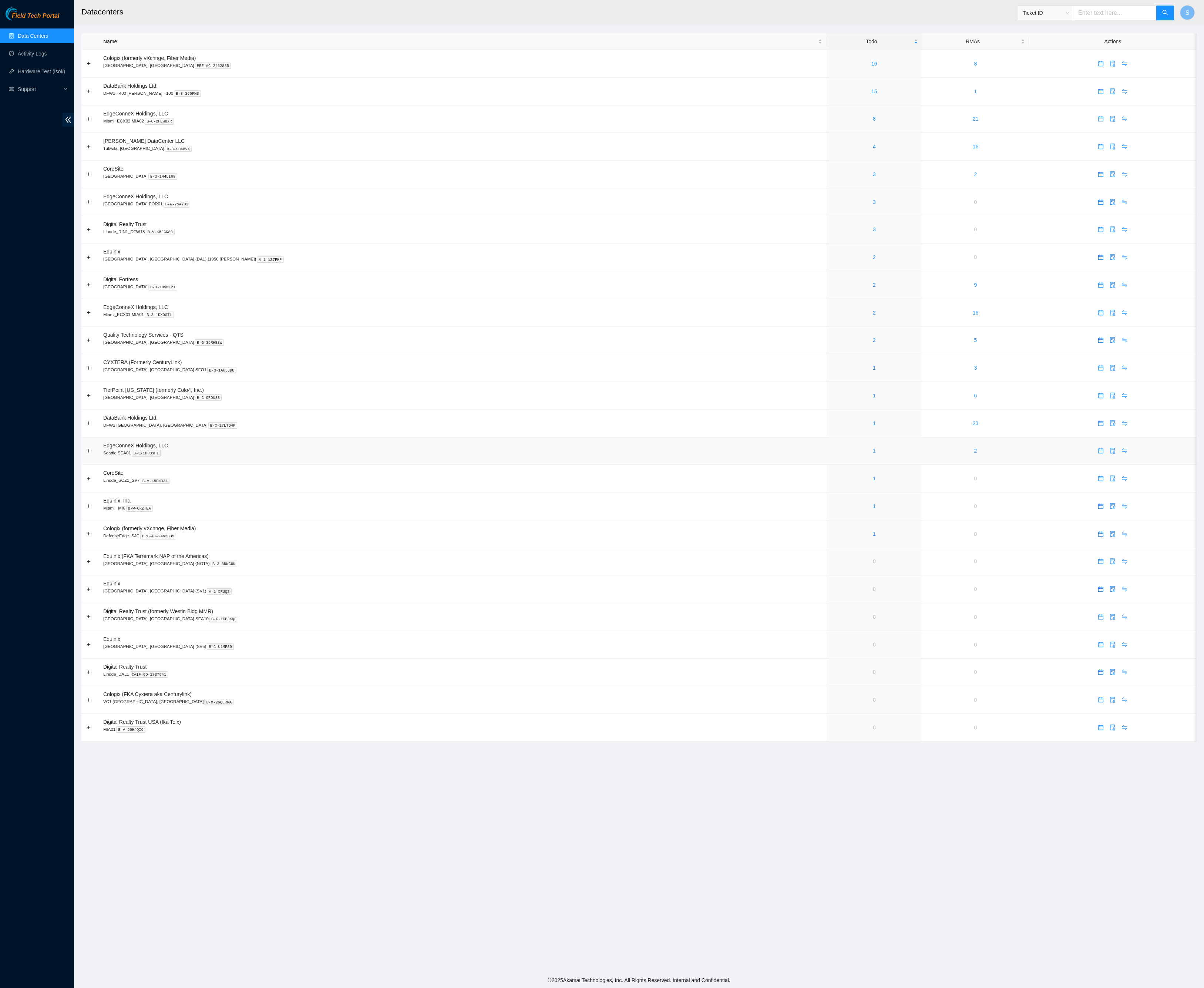
click at [873, 454] on link "1" at bounding box center [874, 451] width 3 height 6
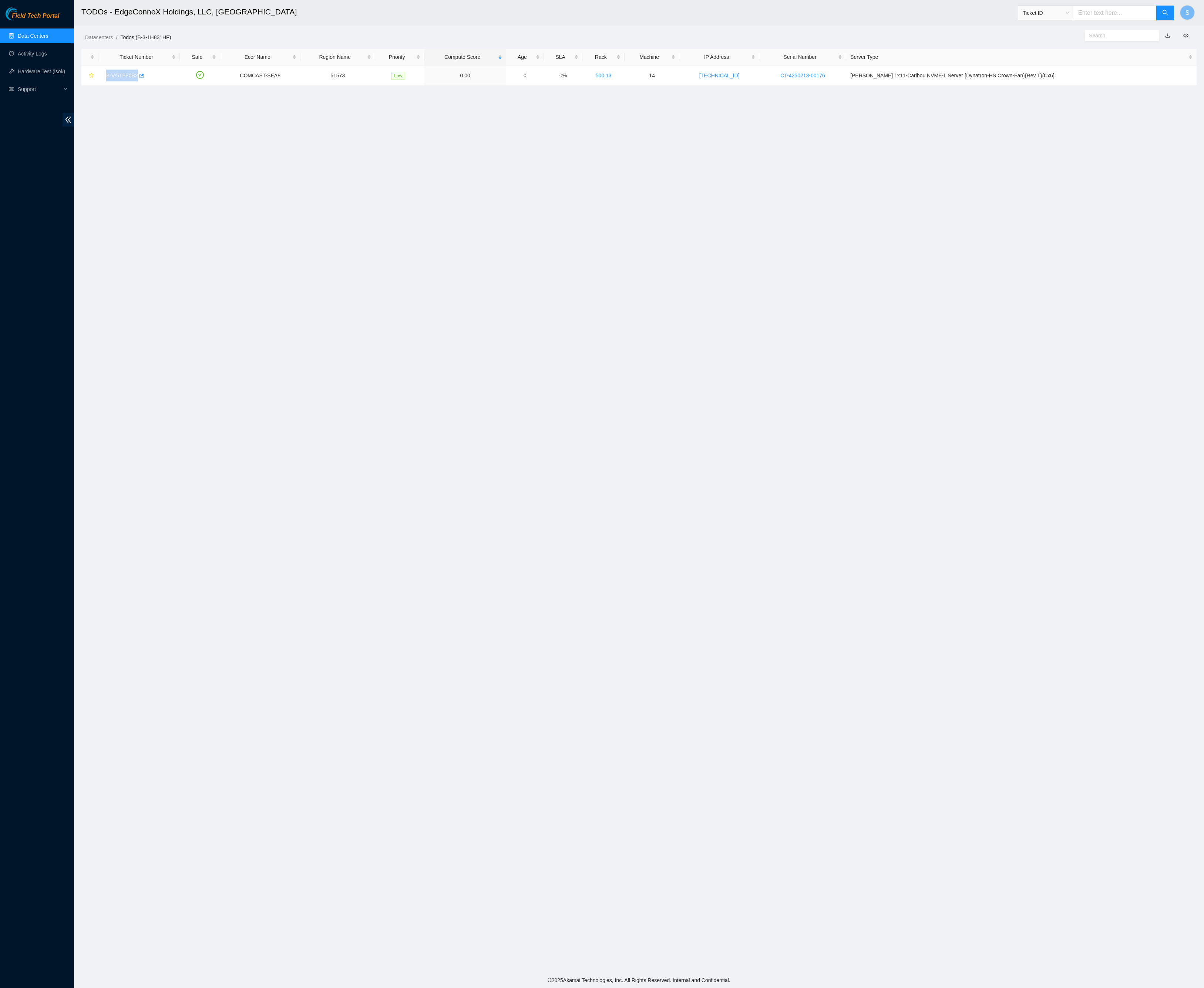
click at [39, 21] on link "Field Tech Portal" at bounding box center [32, 18] width 54 height 9
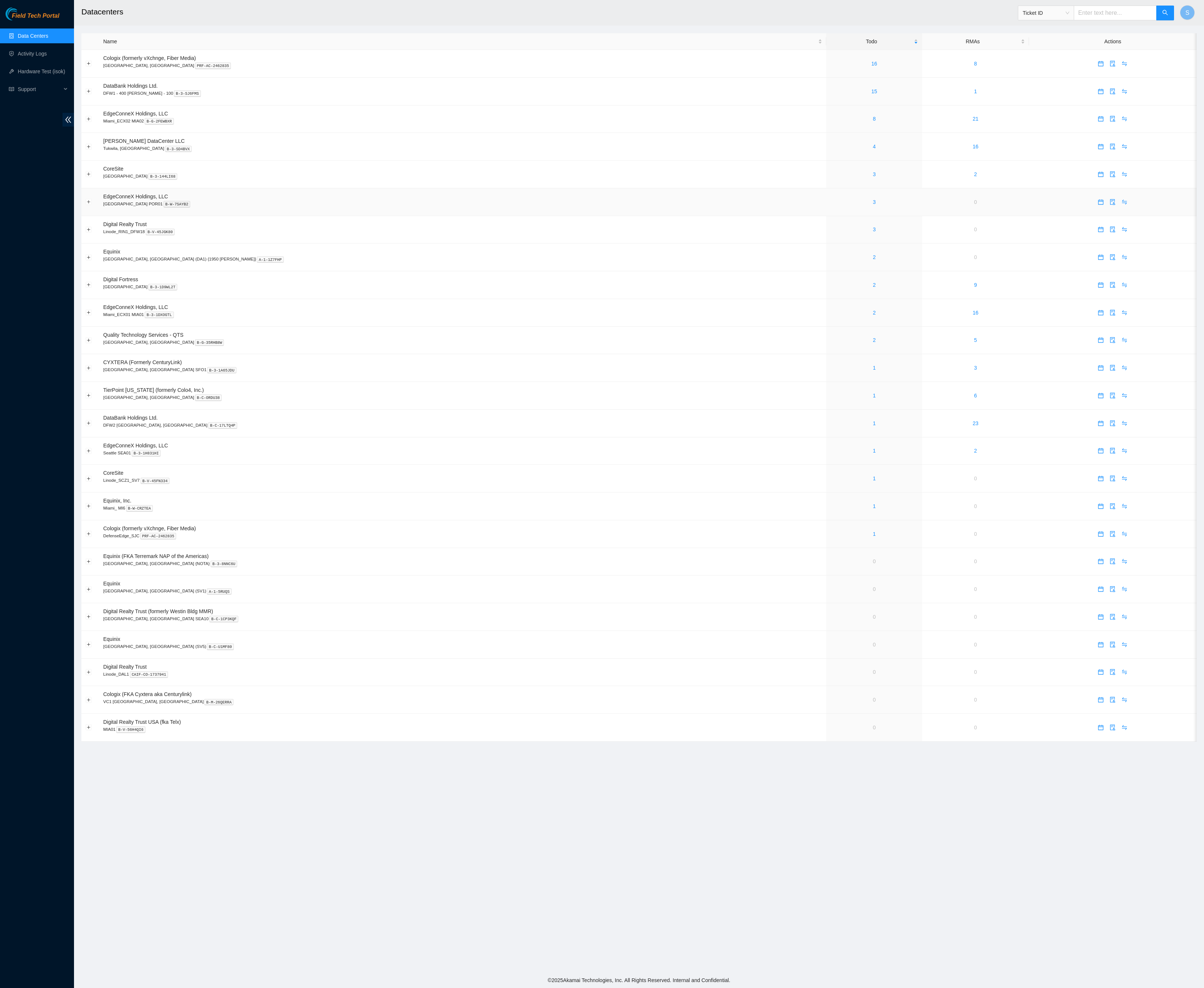
click at [844, 206] on div "3" at bounding box center [874, 202] width 88 height 8
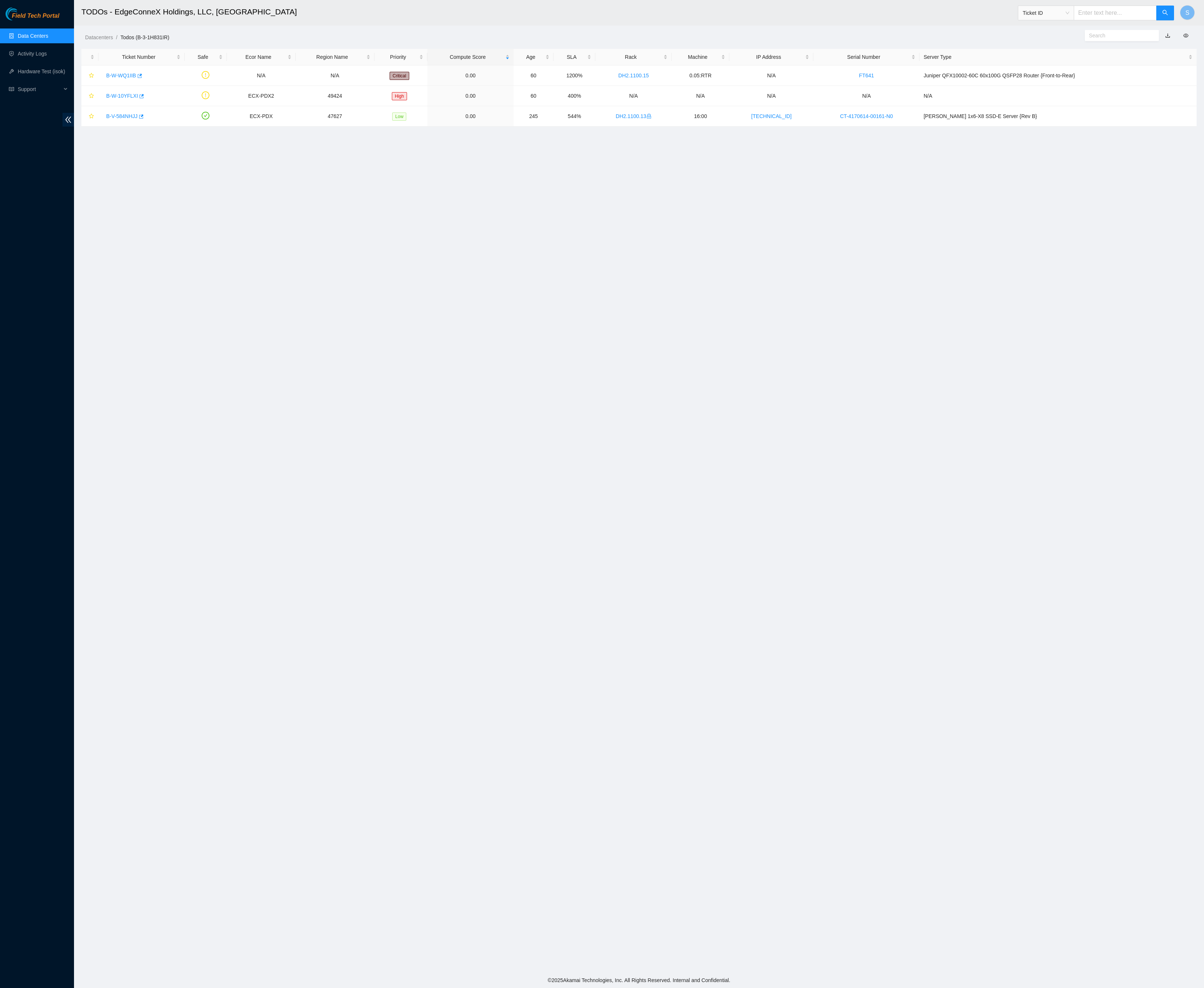
click at [47, 18] on span "Field Tech Portal" at bounding box center [35, 16] width 47 height 7
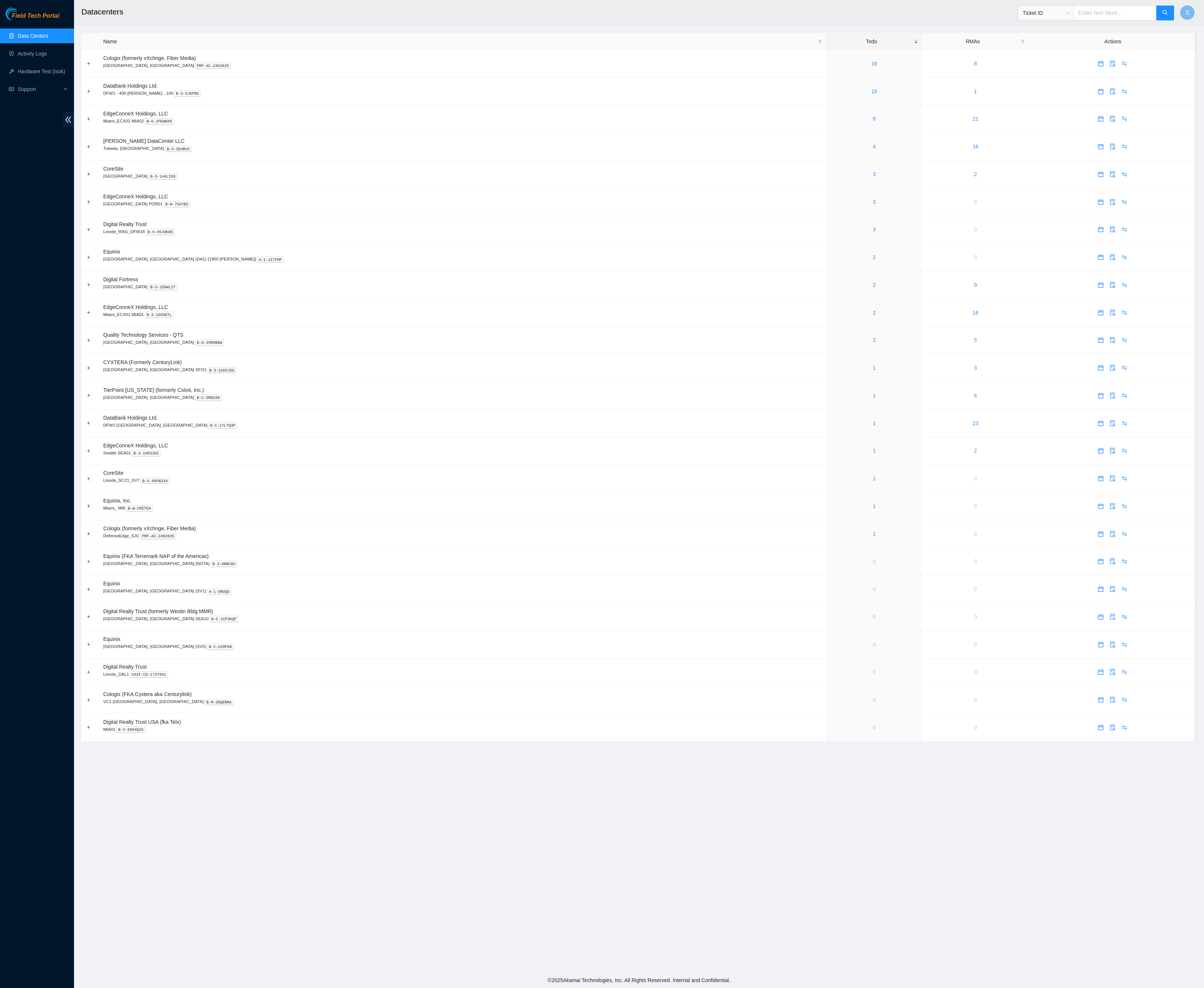
click at [38, 23] on div "Field Tech Portal Data Centers Activity Logs Hardware Test (isok) Support" at bounding box center [37, 497] width 74 height 981
click at [873, 288] on link "2" at bounding box center [874, 285] width 3 height 6
